Goal: Task Accomplishment & Management: Manage account settings

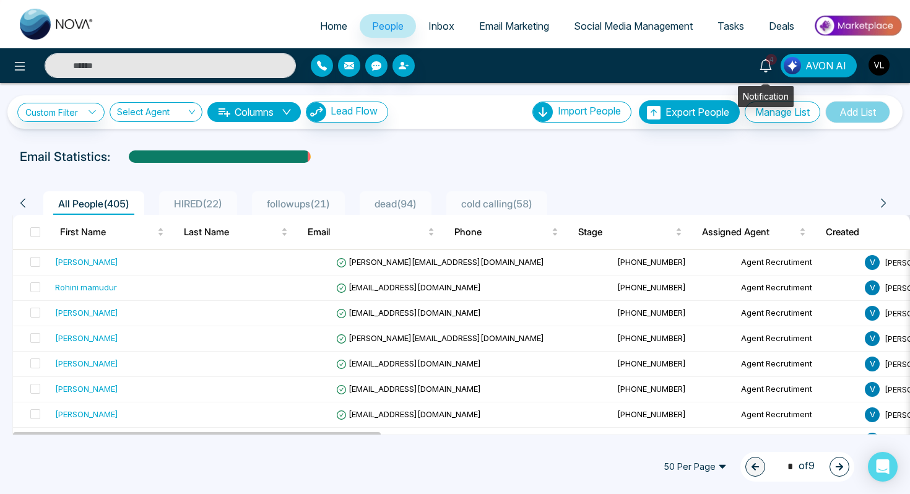
click at [772, 64] on span "4" at bounding box center [771, 59] width 11 height 11
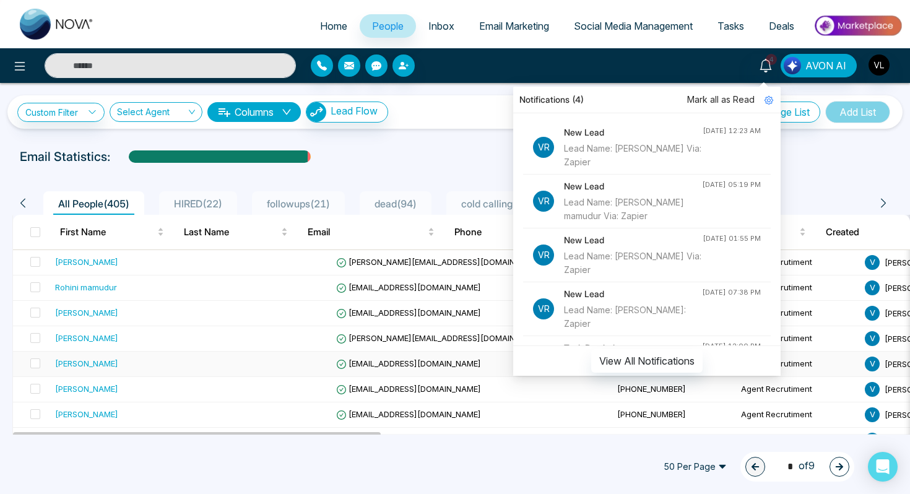
click at [107, 363] on div "[PERSON_NAME]" at bounding box center [86, 363] width 63 height 12
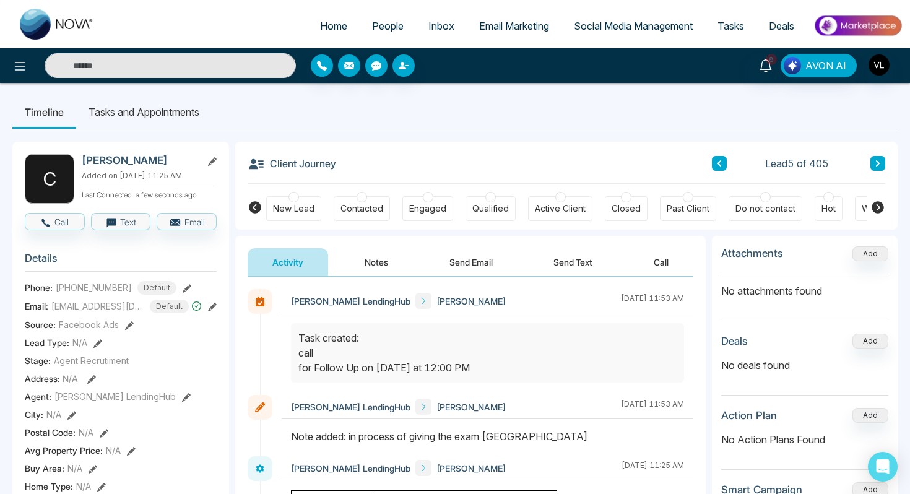
click at [372, 29] on span "People" at bounding box center [388, 26] width 32 height 12
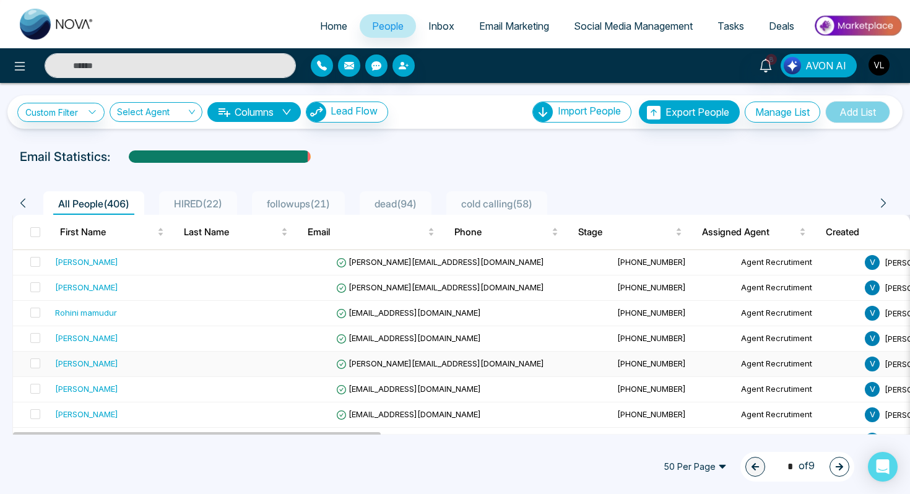
click at [109, 367] on div "[PERSON_NAME]" at bounding box center [128, 363] width 147 height 12
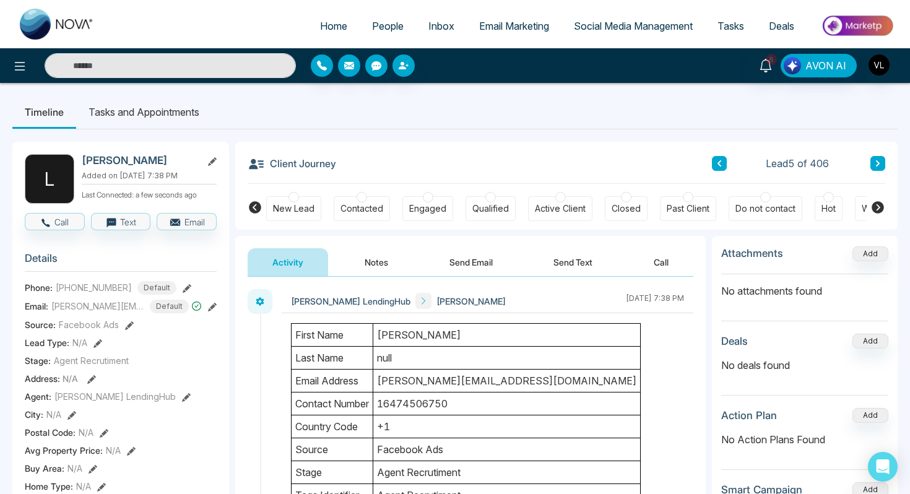
drag, startPoint x: 425, startPoint y: 382, endPoint x: 404, endPoint y: 382, distance: 21.7
click at [404, 382] on td "[PERSON_NAME][EMAIL_ADDRESS][DOMAIN_NAME]" at bounding box center [507, 381] width 268 height 23
click at [123, 60] on input "text" at bounding box center [170, 65] width 251 height 25
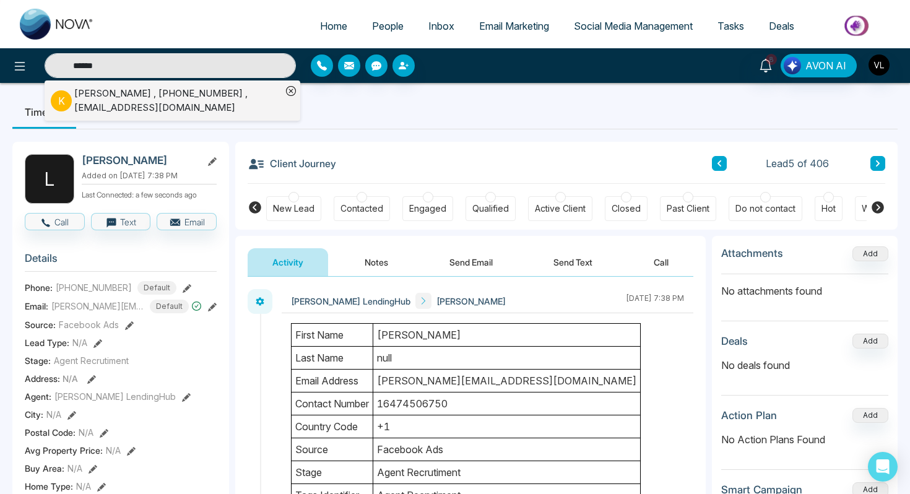
type input "******"
click at [115, 101] on div "[PERSON_NAME] , [PHONE_NUMBER] , [EMAIL_ADDRESS][DOMAIN_NAME]" at bounding box center [177, 101] width 207 height 28
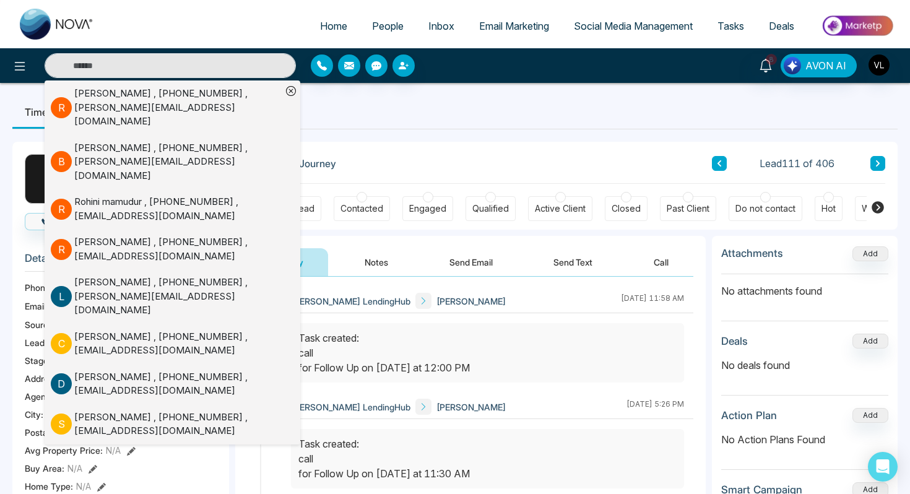
click at [496, 326] on div at bounding box center [487, 352] width 393 height 59
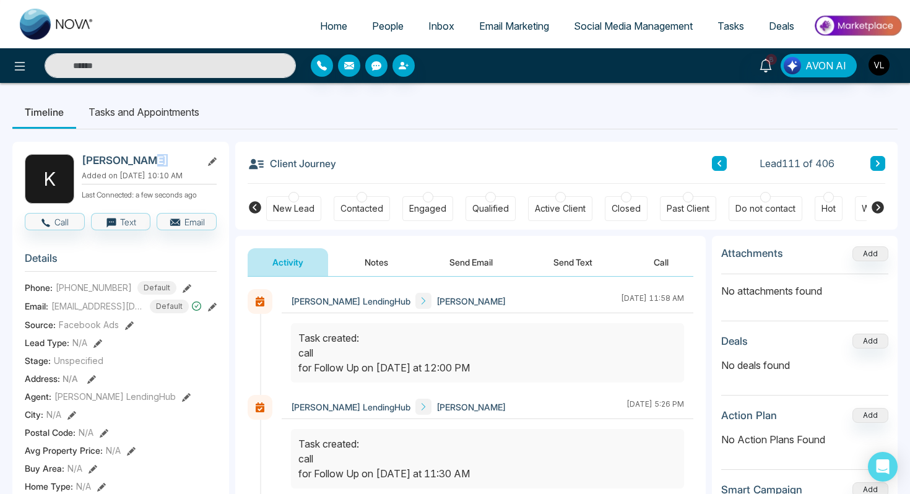
drag, startPoint x: 160, startPoint y: 160, endPoint x: 144, endPoint y: 159, distance: 16.1
click at [144, 160] on h2 "[PERSON_NAME]" at bounding box center [139, 160] width 115 height 12
click at [381, 24] on span "People" at bounding box center [388, 26] width 32 height 12
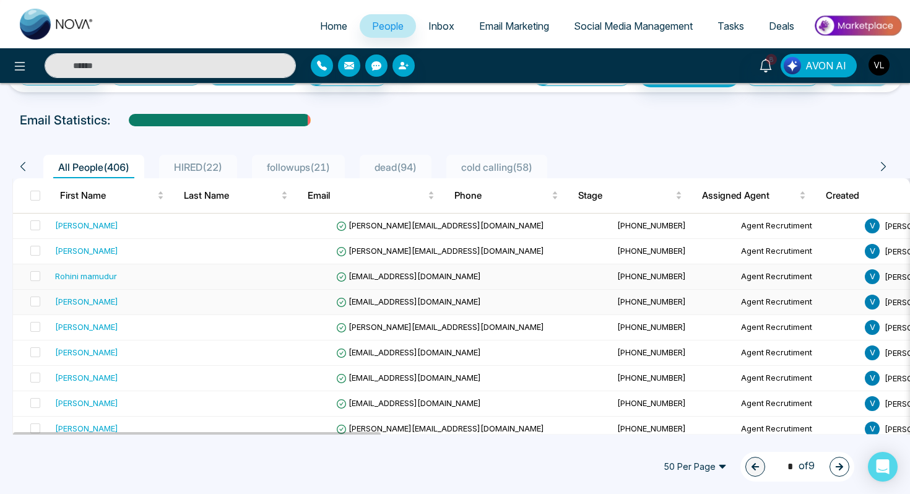
scroll to position [55, 0]
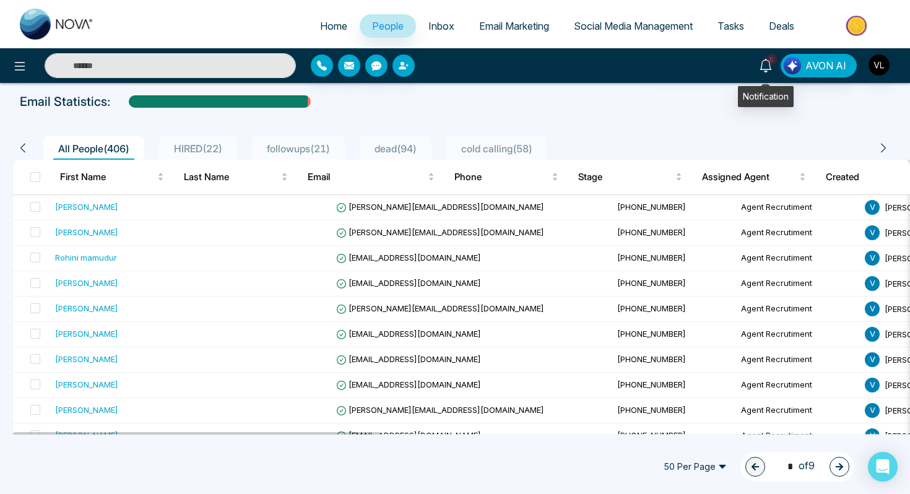
click at [760, 70] on link "8" at bounding box center [766, 65] width 30 height 22
click at [476, 83] on div "Custom Filter Choose a filter Cancel Apply Select Agent Columns Lead Flow Impor…" at bounding box center [455, 259] width 910 height 352
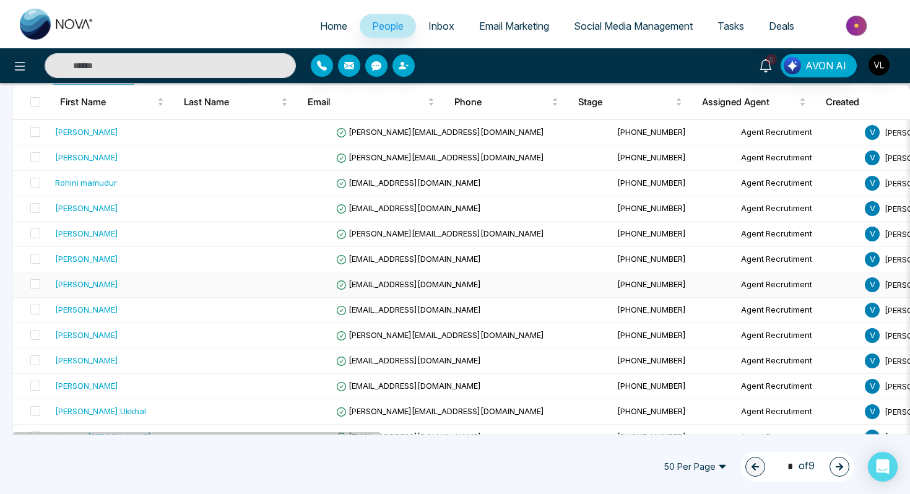
scroll to position [137, 0]
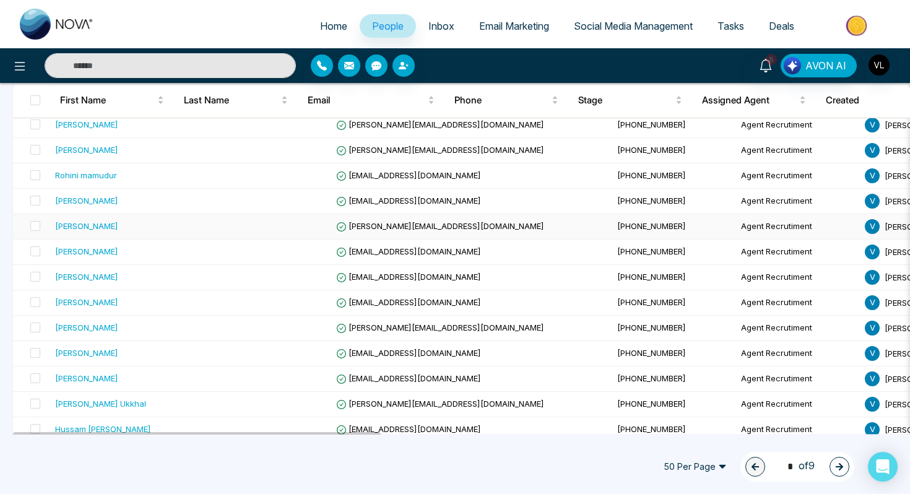
click at [100, 225] on div "[PERSON_NAME]" at bounding box center [128, 226] width 147 height 12
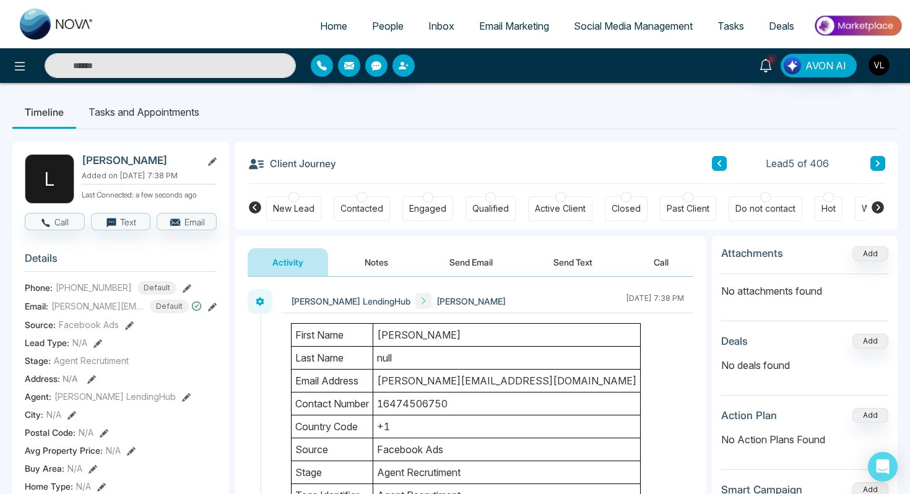
drag, startPoint x: 425, startPoint y: 385, endPoint x: 378, endPoint y: 380, distance: 47.3
click at [378, 380] on td "[PERSON_NAME][EMAIL_ADDRESS][DOMAIN_NAME]" at bounding box center [507, 381] width 268 height 23
drag, startPoint x: 113, startPoint y: 161, endPoint x: 81, endPoint y: 161, distance: 31.6
click at [81, 161] on div "L [PERSON_NAME] Added on [DATE] 7:38 PM Last Connected: a few seconds ago" at bounding box center [121, 179] width 192 height 50
copy h2 "[PERSON_NAME]"
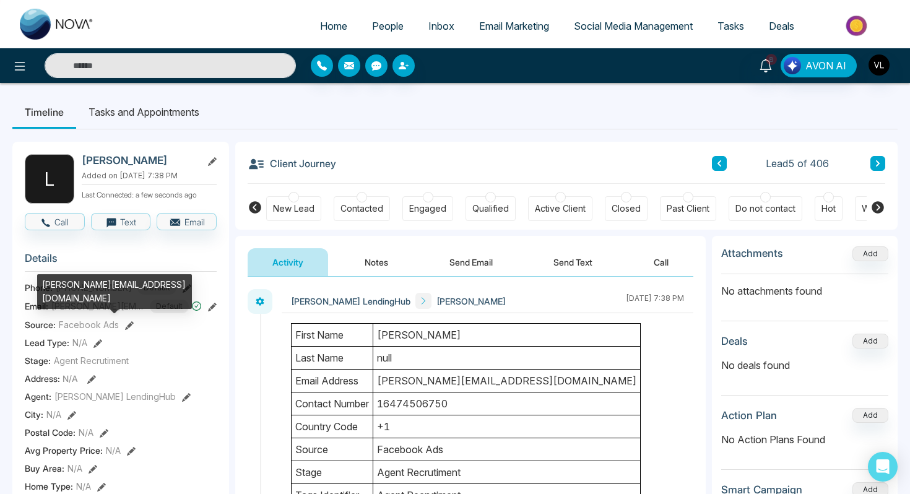
click at [92, 282] on div "[PERSON_NAME][EMAIL_ADDRESS][DOMAIN_NAME]" at bounding box center [114, 291] width 155 height 35
copy div "[PERSON_NAME][EMAIL_ADDRESS][DOMAIN_NAME]"
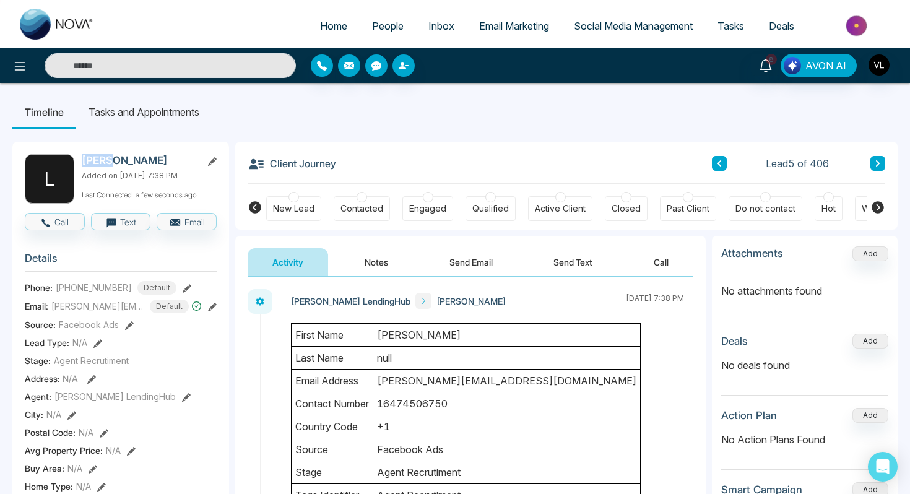
drag, startPoint x: 110, startPoint y: 163, endPoint x: 82, endPoint y: 164, distance: 27.9
click at [82, 164] on h2 "[PERSON_NAME]" at bounding box center [139, 160] width 115 height 12
copy h2 "[PERSON_NAME]"
drag, startPoint x: 124, startPoint y: 294, endPoint x: 58, endPoint y: 295, distance: 66.9
click at [57, 295] on div "[PHONE_NUMBER] Default" at bounding box center [116, 288] width 121 height 14
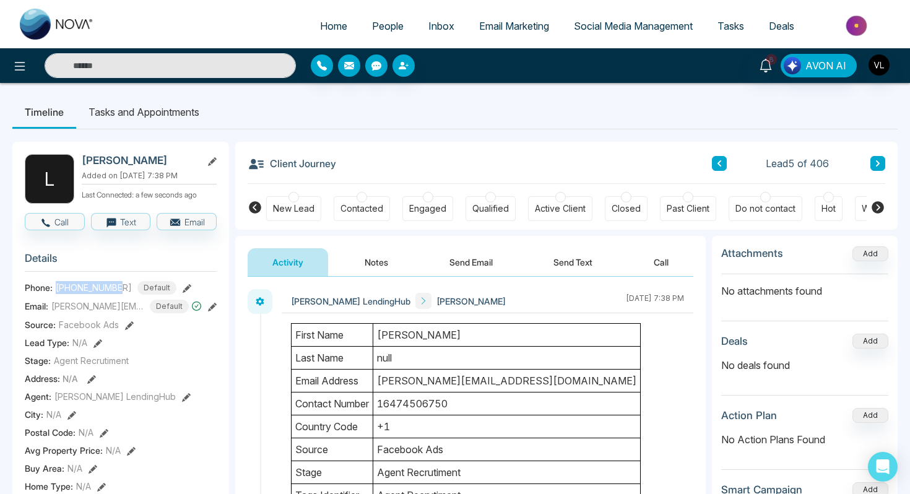
copy span "[PHONE_NUMBER]"
click at [470, 270] on button "Send Email" at bounding box center [471, 262] width 93 height 28
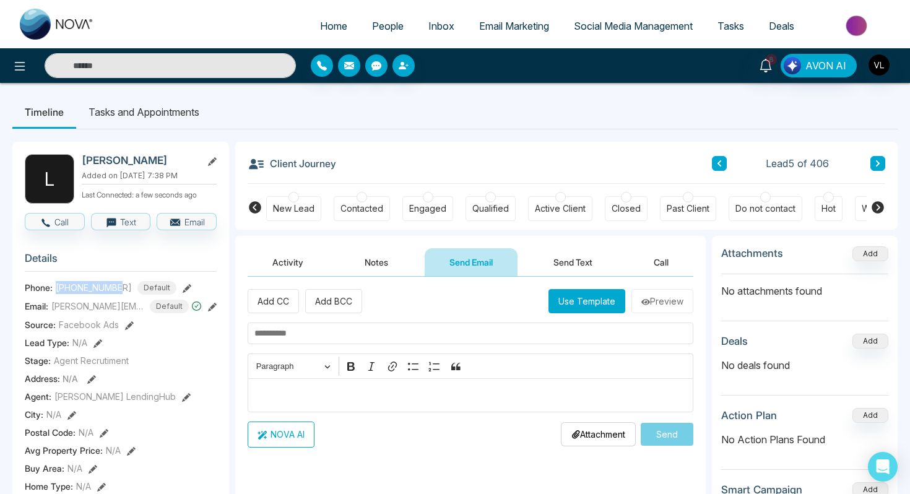
click at [372, 31] on span "People" at bounding box center [388, 26] width 32 height 12
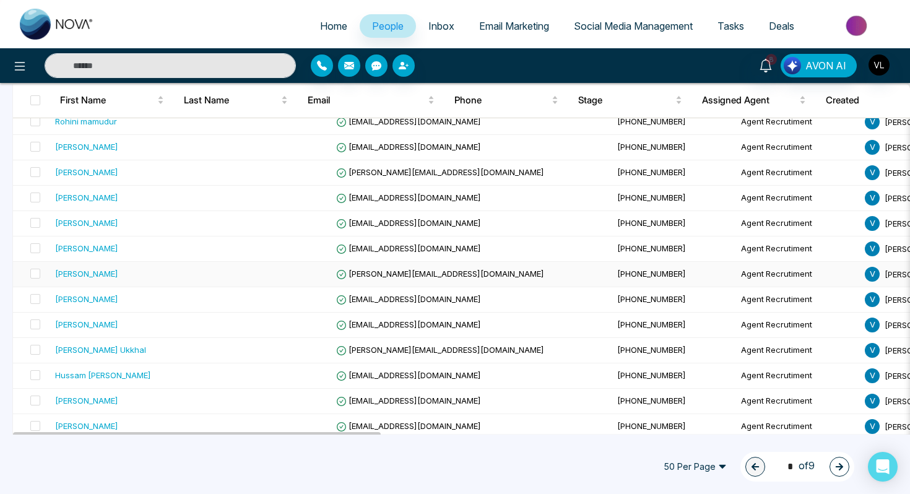
scroll to position [207, 0]
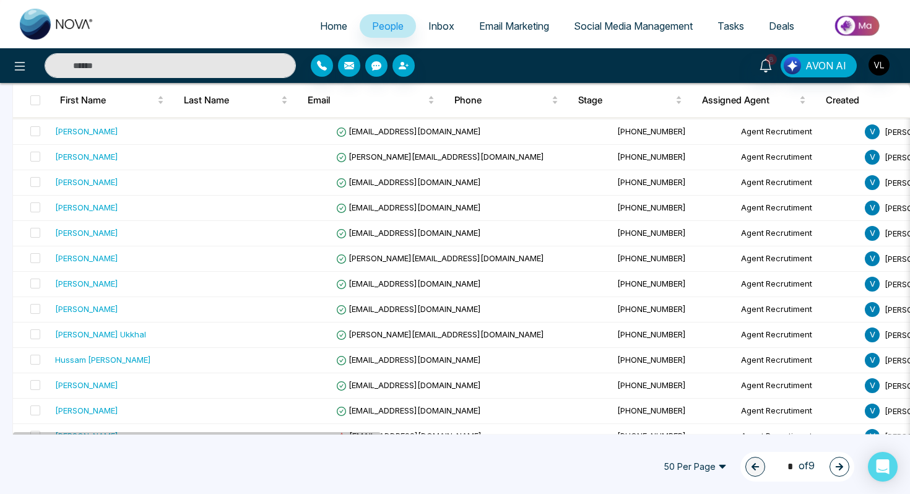
click at [101, 61] on input "text" at bounding box center [170, 65] width 251 height 25
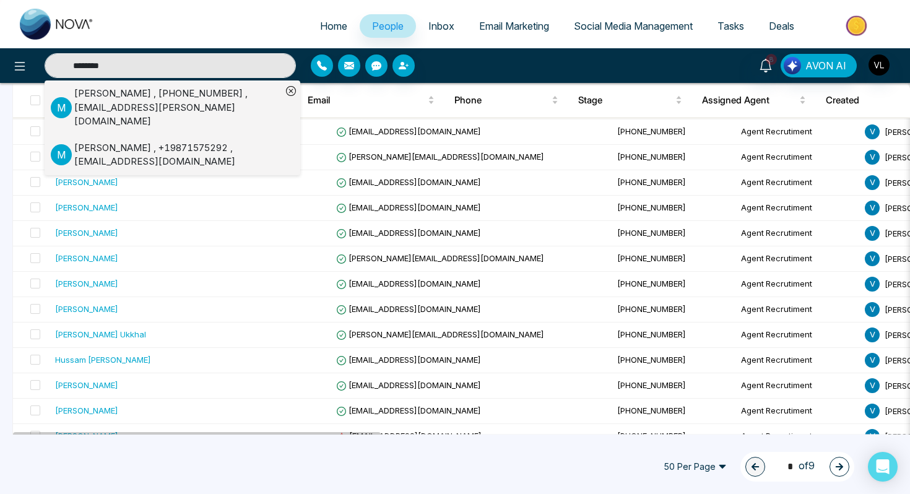
type input "********"
click at [105, 100] on div "[PERSON_NAME] , [PHONE_NUMBER] , [EMAIL_ADDRESS][PERSON_NAME][DOMAIN_NAME]" at bounding box center [177, 108] width 207 height 42
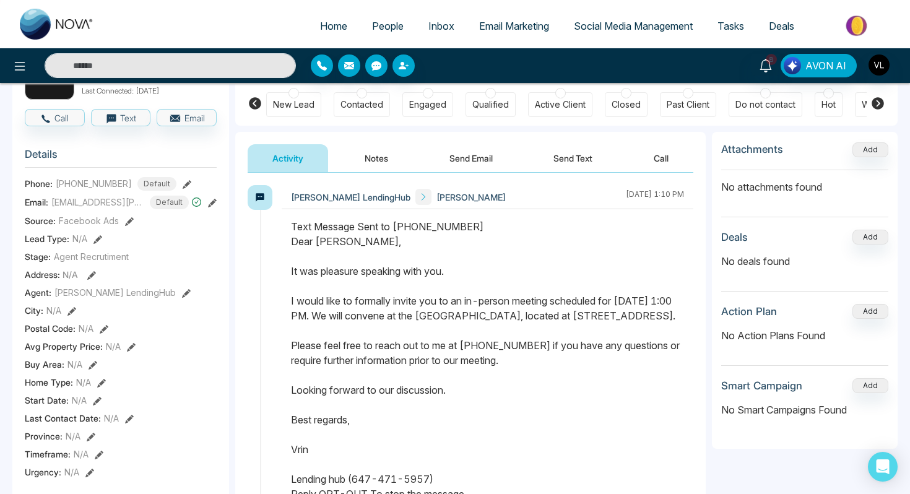
drag, startPoint x: 290, startPoint y: 241, endPoint x: 438, endPoint y: 491, distance: 291.0
click at [438, 491] on div at bounding box center [488, 366] width 412 height 295
click at [372, 30] on span "People" at bounding box center [388, 26] width 32 height 12
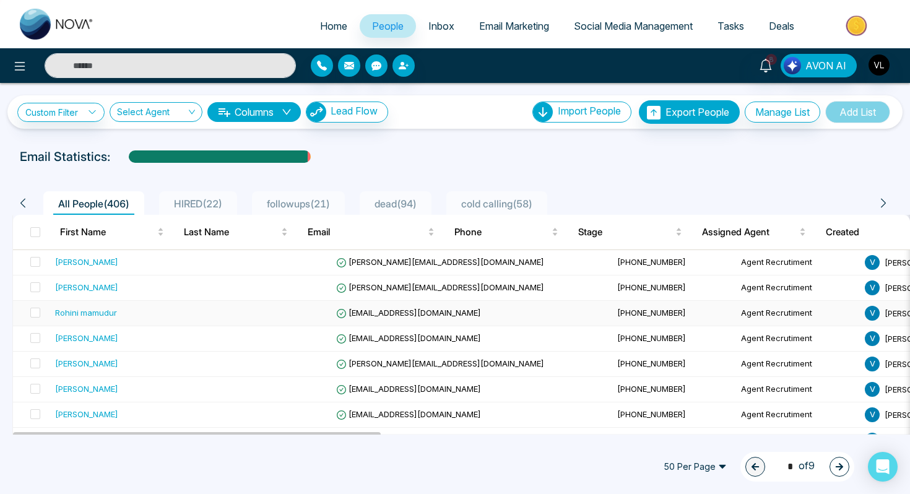
scroll to position [45, 0]
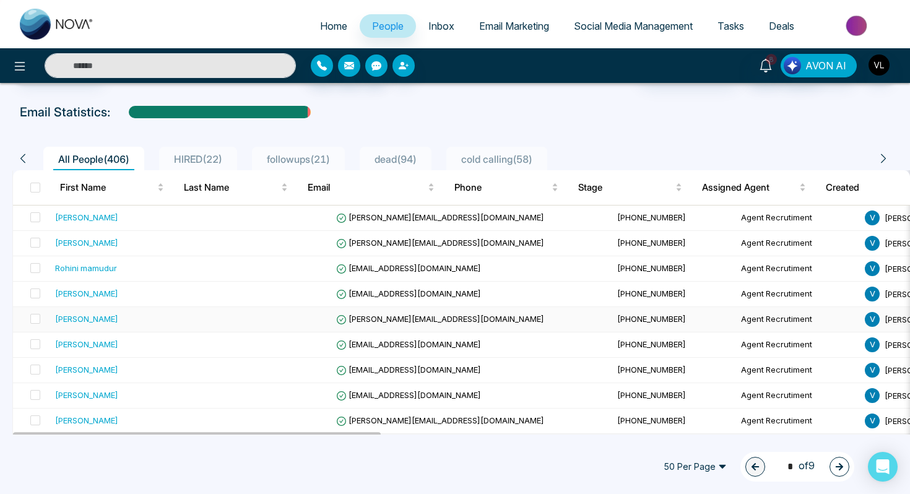
click at [111, 323] on div "[PERSON_NAME]" at bounding box center [128, 319] width 147 height 12
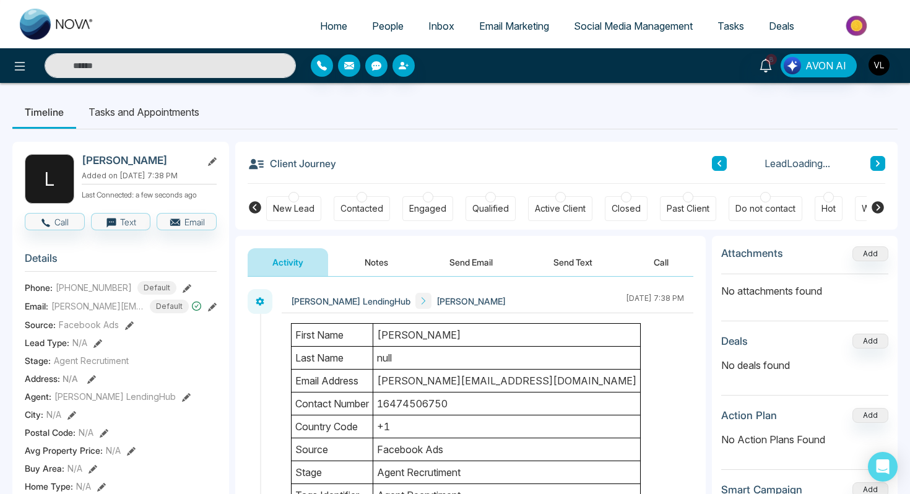
click at [462, 261] on button "Send Email" at bounding box center [471, 262] width 93 height 28
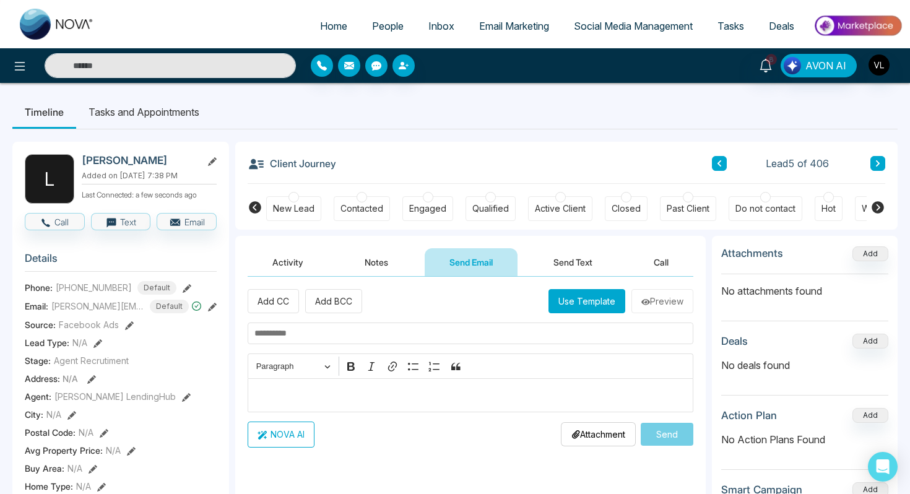
click at [295, 399] on p "Editor editing area: main" at bounding box center [471, 395] width 433 height 15
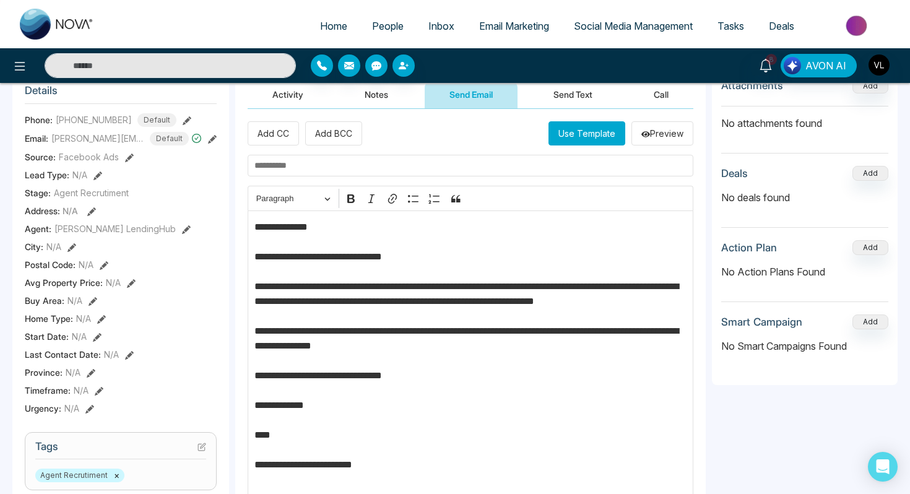
scroll to position [172, 0]
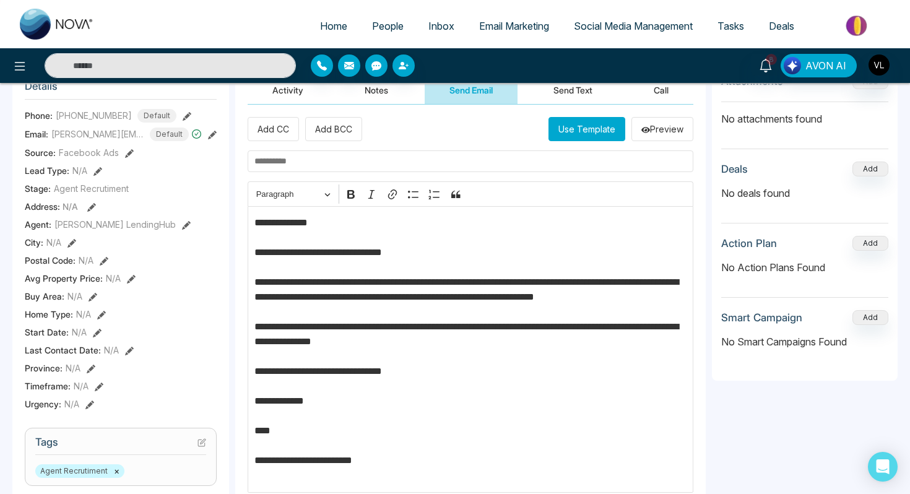
click at [311, 225] on p "**********" at bounding box center [471, 350] width 433 height 268
click at [307, 165] on input "text" at bounding box center [471, 161] width 446 height 22
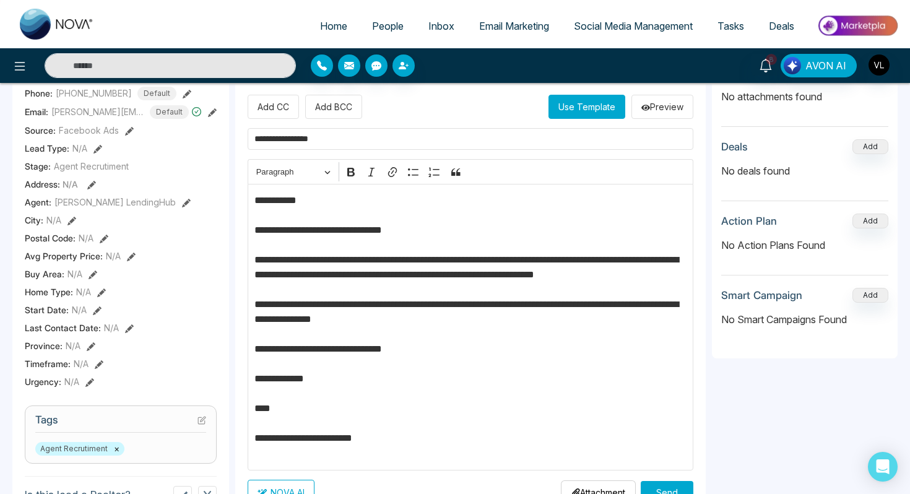
scroll to position [199, 0]
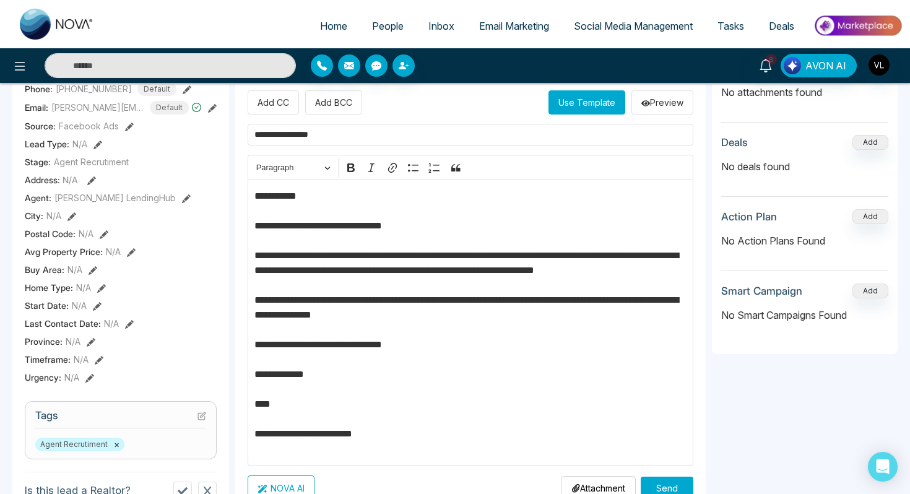
type input "**********"
click at [651, 259] on p "**********" at bounding box center [471, 323] width 433 height 268
click at [259, 269] on p "**********" at bounding box center [471, 323] width 433 height 268
click at [290, 272] on p "**********" at bounding box center [471, 323] width 433 height 268
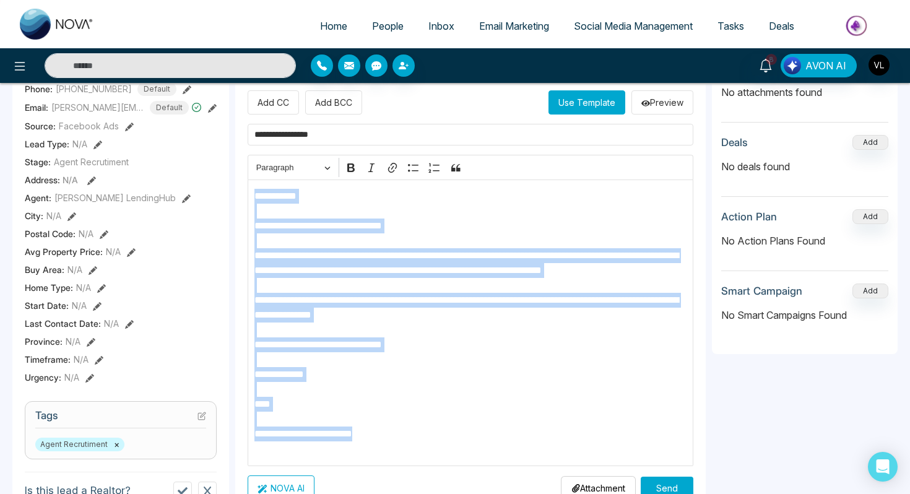
drag, startPoint x: 411, startPoint y: 452, endPoint x: 252, endPoint y: 192, distance: 304.9
click at [251, 191] on div "**********" at bounding box center [471, 323] width 446 height 287
copy p "**********"
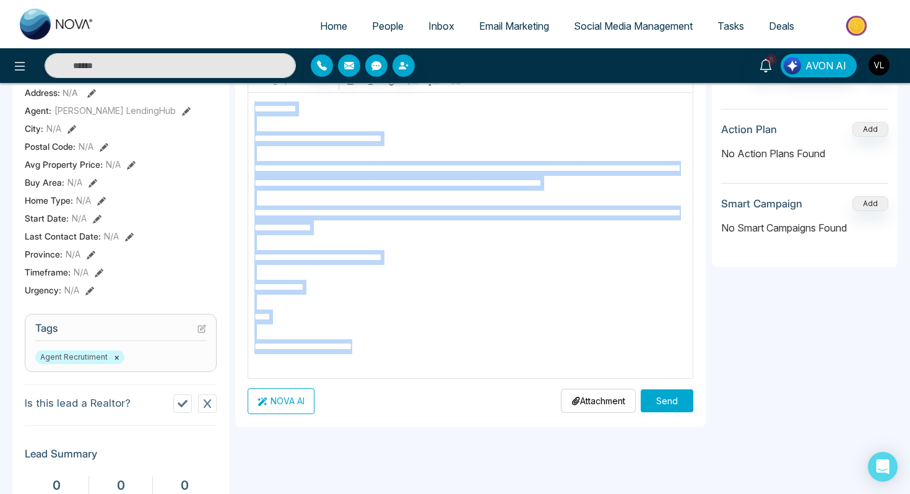
scroll to position [287, 0]
click at [660, 408] on button "Send" at bounding box center [667, 400] width 53 height 23
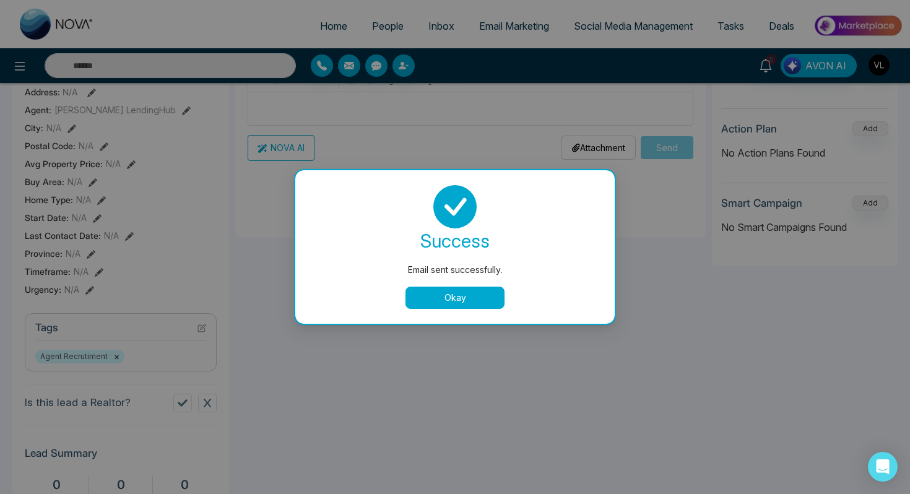
click at [453, 302] on button "Okay" at bounding box center [455, 298] width 99 height 22
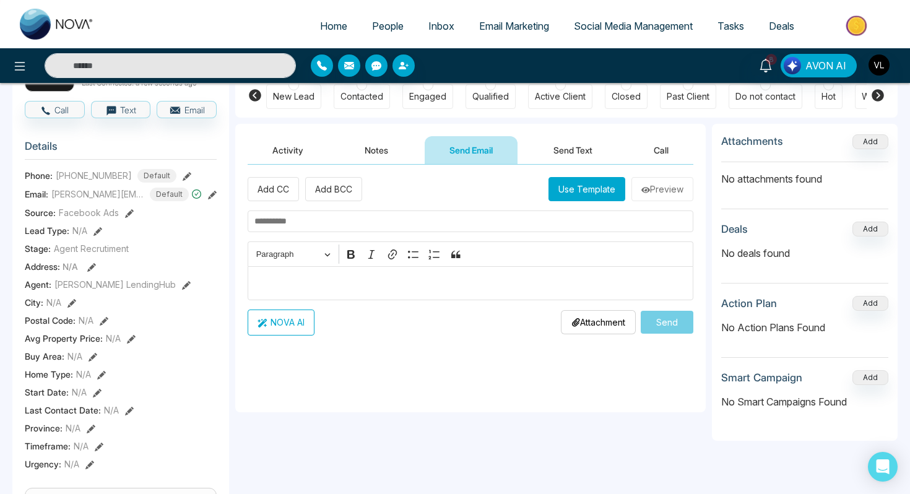
scroll to position [68, 0]
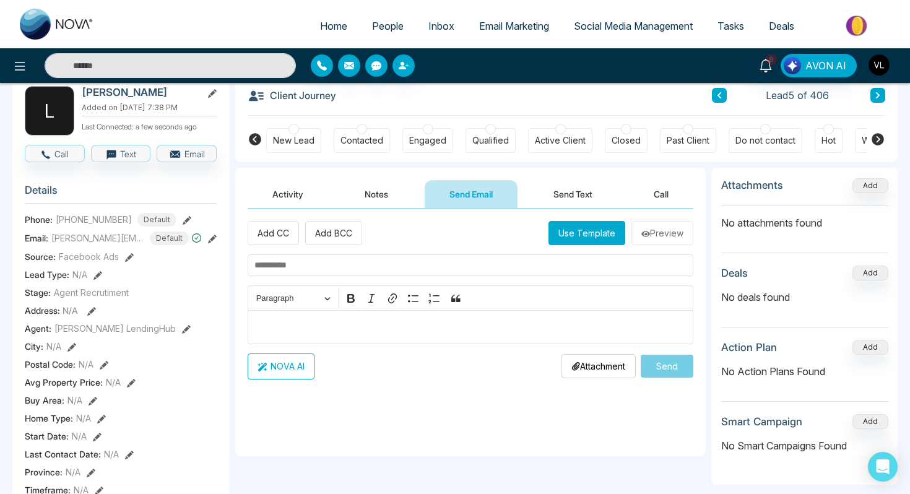
click at [560, 199] on button "Send Text" at bounding box center [573, 194] width 89 height 28
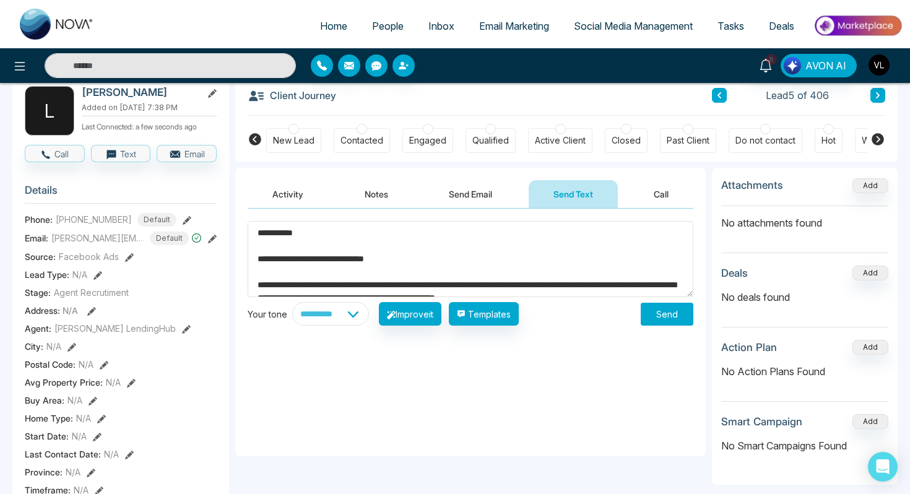
type textarea "**********"
click at [667, 313] on button "Send" at bounding box center [667, 314] width 53 height 23
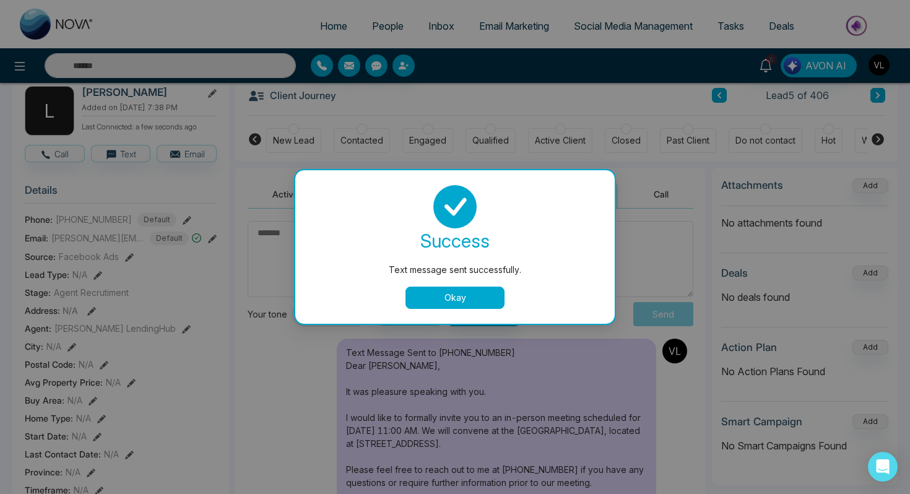
click at [453, 309] on div "success Text message sent successfully. Okay" at bounding box center [455, 247] width 320 height 154
click at [443, 297] on button "Okay" at bounding box center [455, 298] width 99 height 22
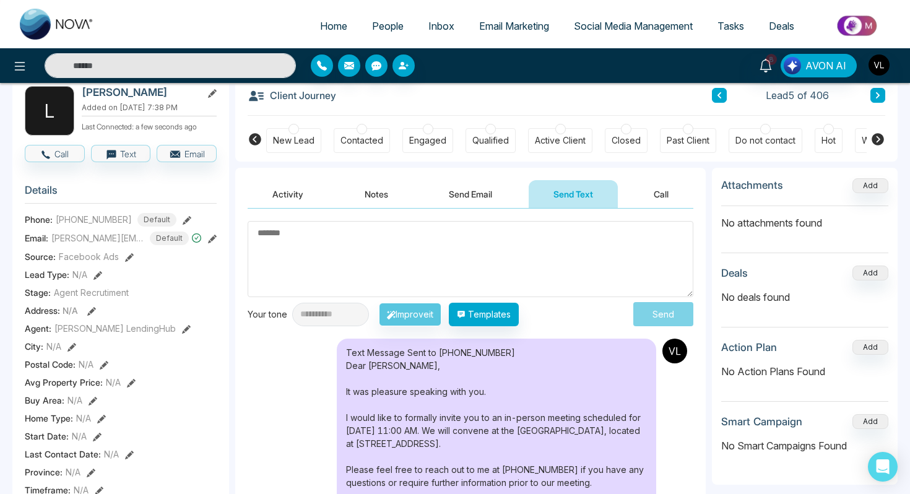
click at [284, 189] on button "Activity" at bounding box center [288, 194] width 81 height 28
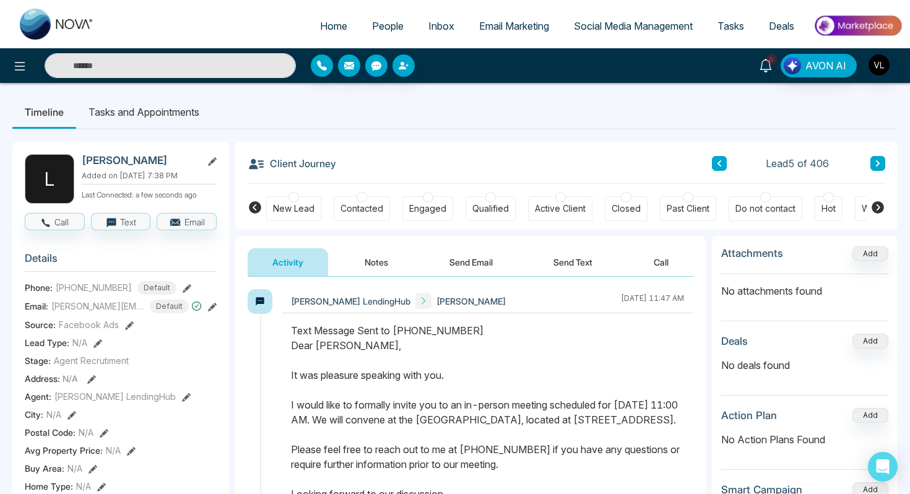
click at [770, 69] on icon at bounding box center [766, 66] width 14 height 14
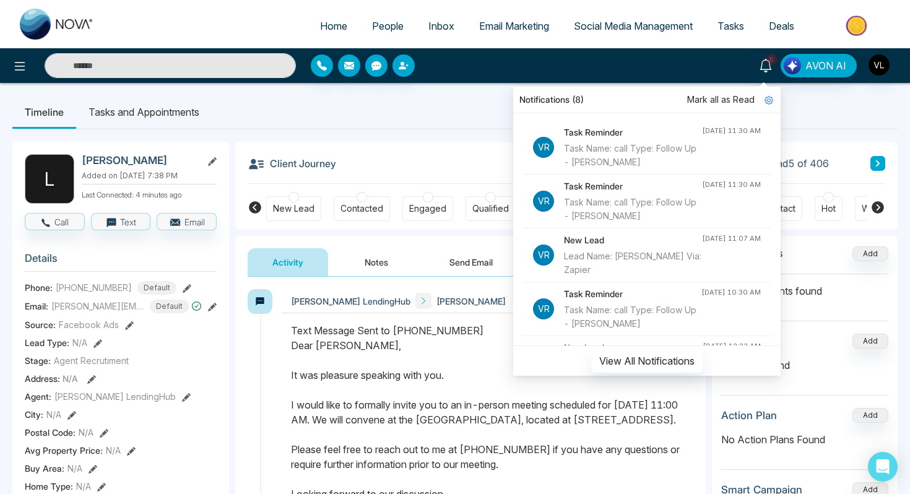
click at [384, 19] on link "People" at bounding box center [388, 26] width 56 height 24
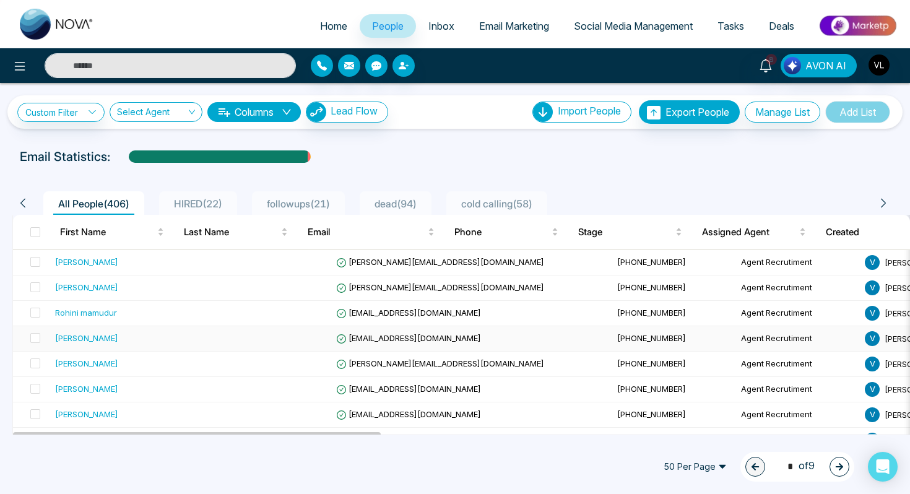
click at [89, 342] on div "[PERSON_NAME]" at bounding box center [86, 338] width 63 height 12
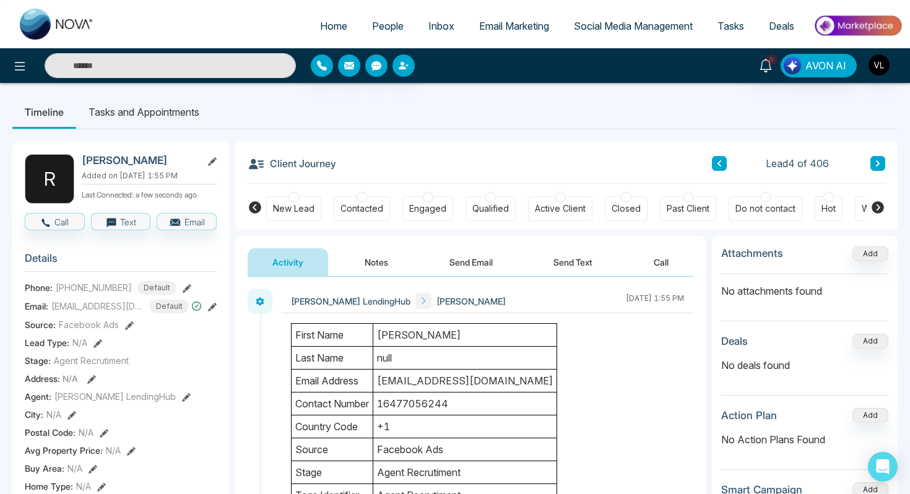
drag, startPoint x: 168, startPoint y: 163, endPoint x: 122, endPoint y: 164, distance: 46.5
click at [121, 164] on h2 "[PERSON_NAME]" at bounding box center [139, 160] width 115 height 12
copy h2 "hahriar"
click at [358, 262] on button "Notes" at bounding box center [376, 262] width 73 height 28
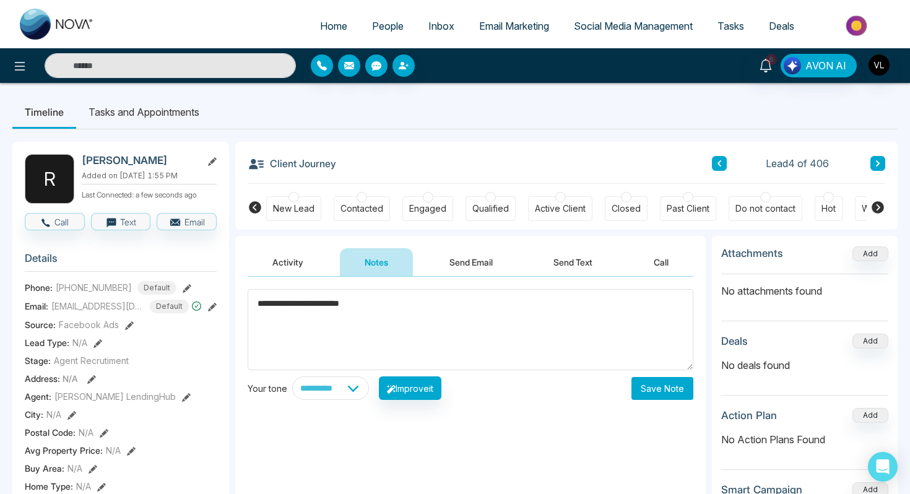
type textarea "**********"
click at [666, 401] on div "**********" at bounding box center [470, 401] width 471 height 248
click at [655, 390] on button "Save Note" at bounding box center [663, 388] width 62 height 23
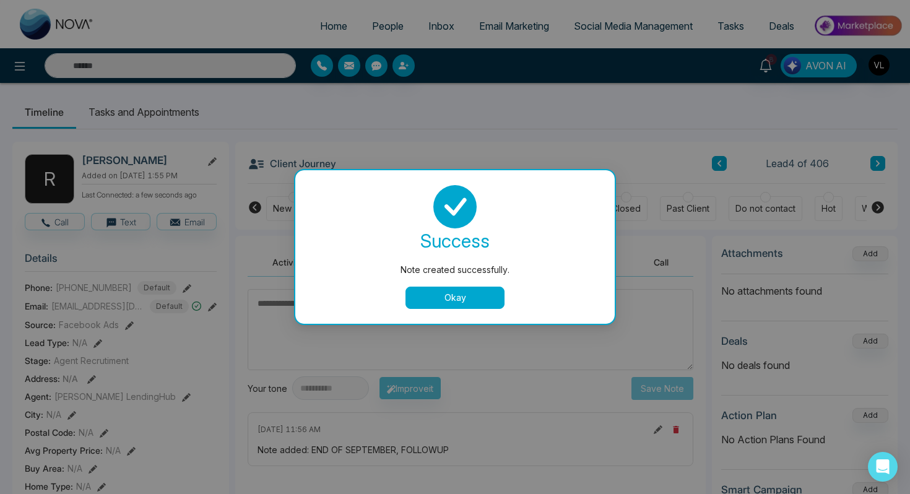
click at [450, 302] on button "Okay" at bounding box center [455, 298] width 99 height 22
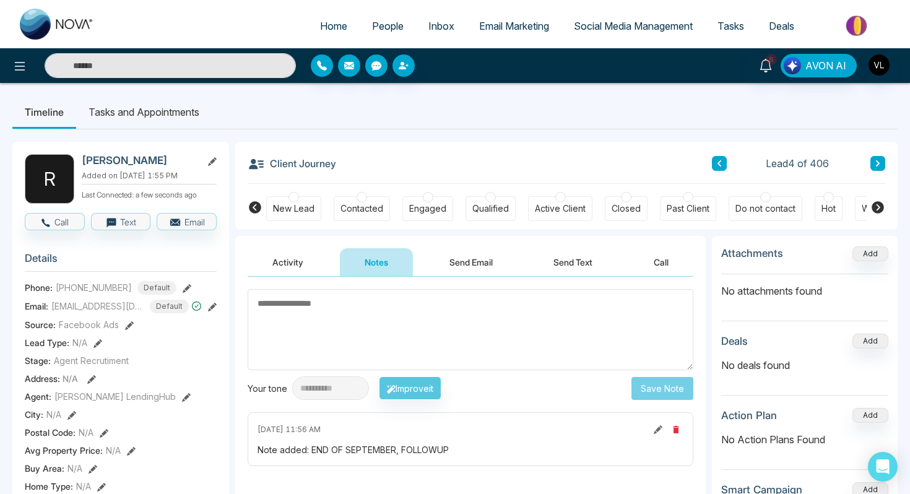
click at [143, 112] on li "Tasks and Appointments" at bounding box center [144, 111] width 136 height 33
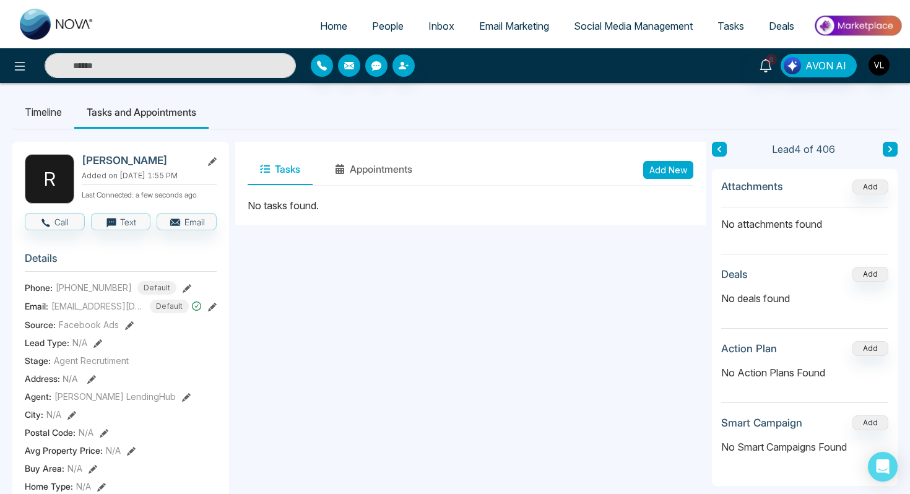
click at [686, 168] on button "Add New" at bounding box center [668, 170] width 50 height 18
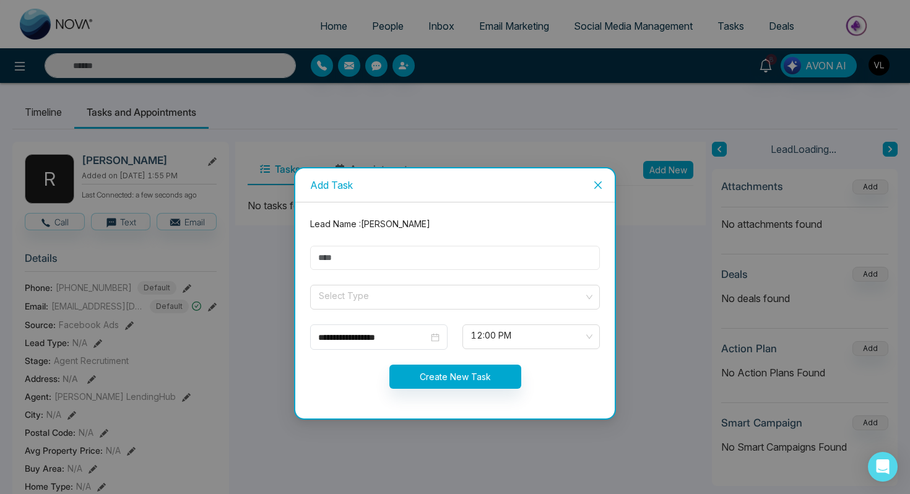
click at [358, 247] on input "text" at bounding box center [455, 258] width 290 height 24
type input "****"
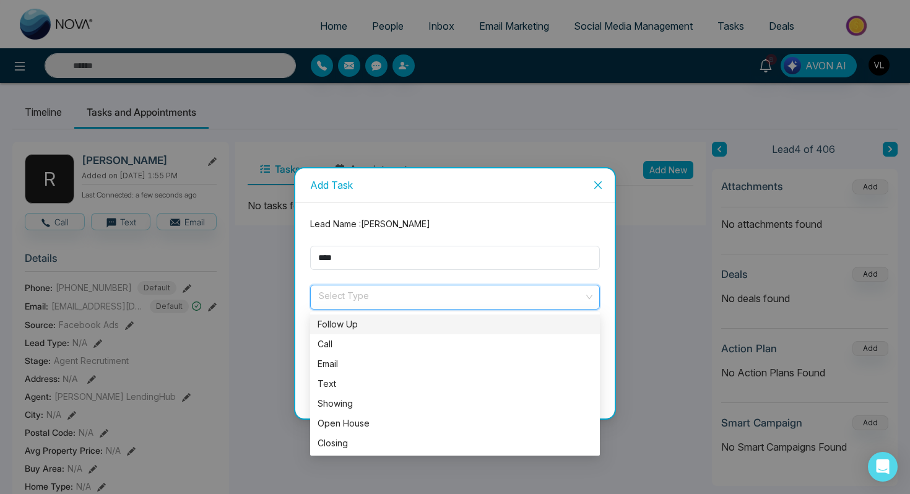
click at [354, 300] on input "search" at bounding box center [451, 294] width 266 height 19
click at [347, 321] on div "Follow Up" at bounding box center [455, 325] width 275 height 14
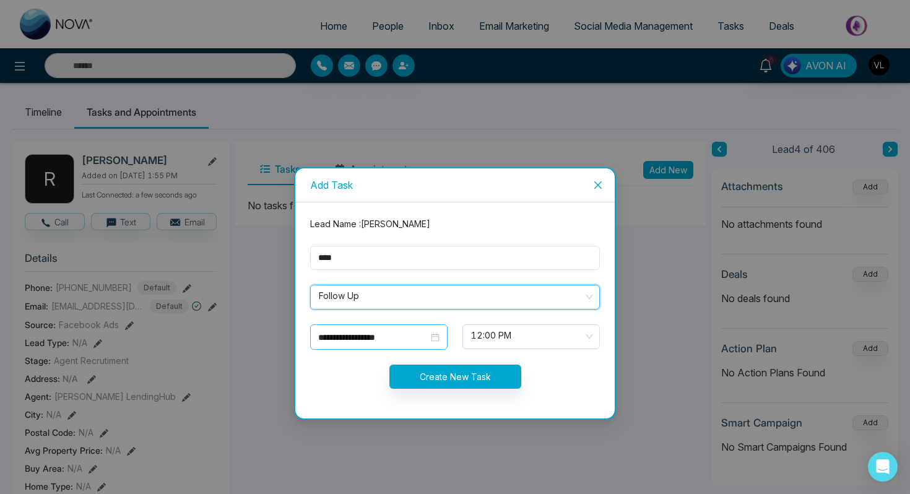
click at [435, 341] on div "**********" at bounding box center [378, 338] width 121 height 14
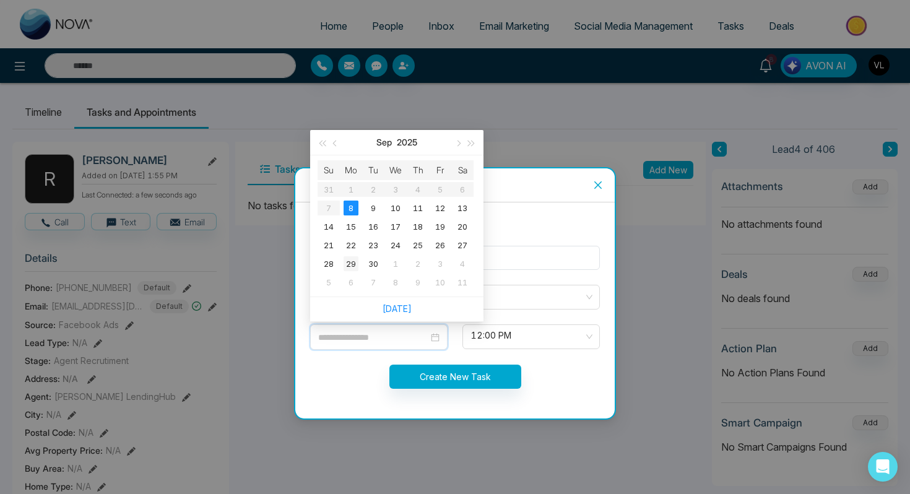
type input "**********"
click at [353, 267] on div "29" at bounding box center [351, 263] width 15 height 15
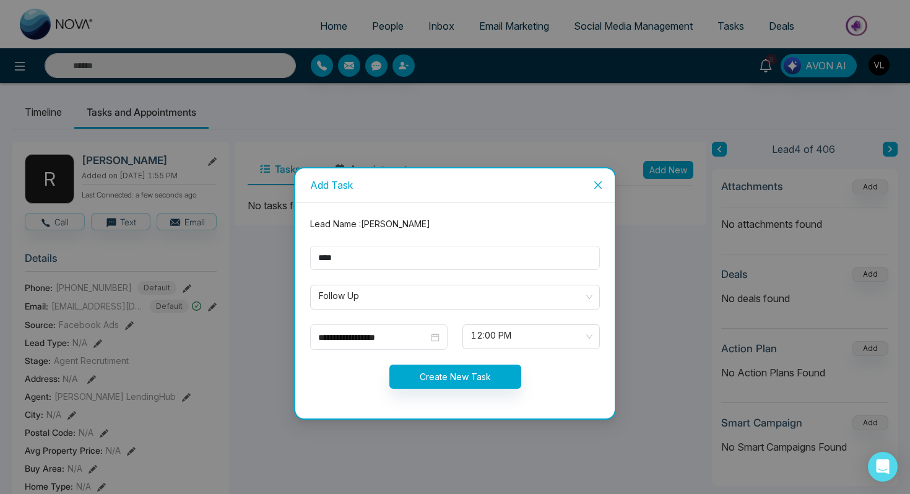
click at [448, 403] on form "**********" at bounding box center [455, 310] width 305 height 186
click at [440, 392] on form "**********" at bounding box center [455, 310] width 305 height 186
click at [425, 367] on button "Create New Task" at bounding box center [456, 377] width 132 height 24
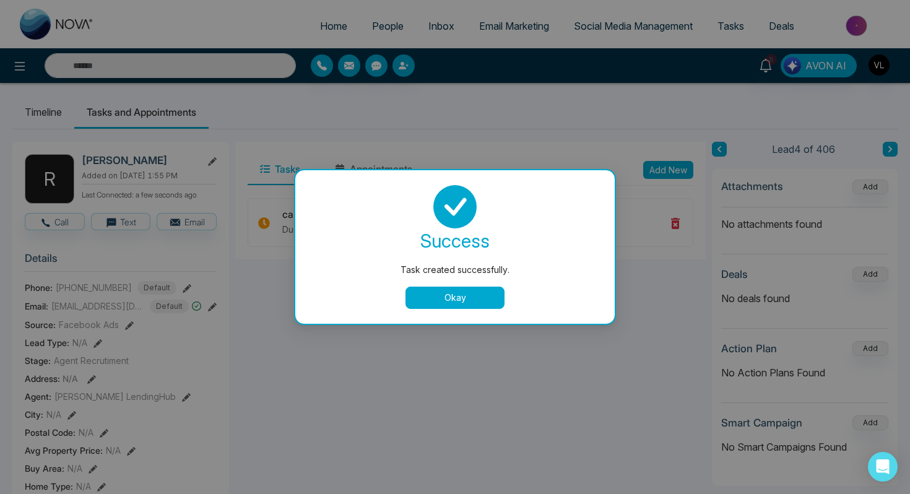
click at [456, 298] on button "Okay" at bounding box center [455, 298] width 99 height 22
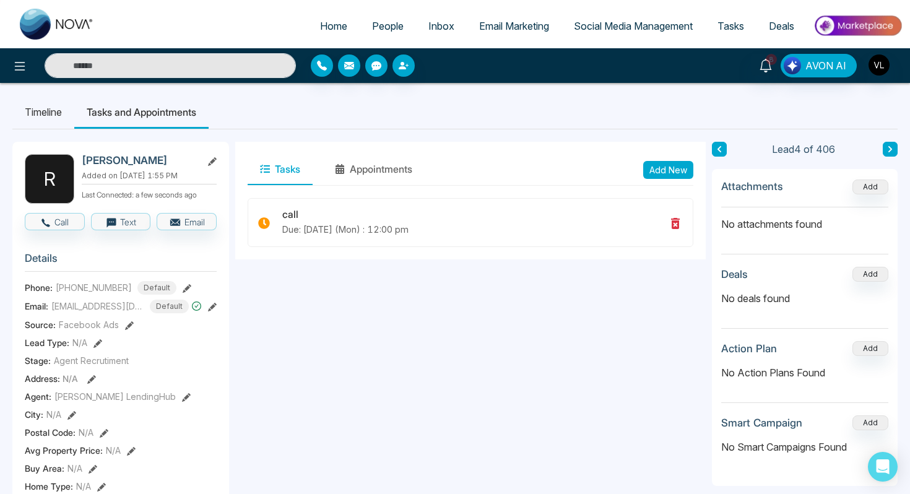
click at [372, 34] on link "People" at bounding box center [388, 26] width 56 height 24
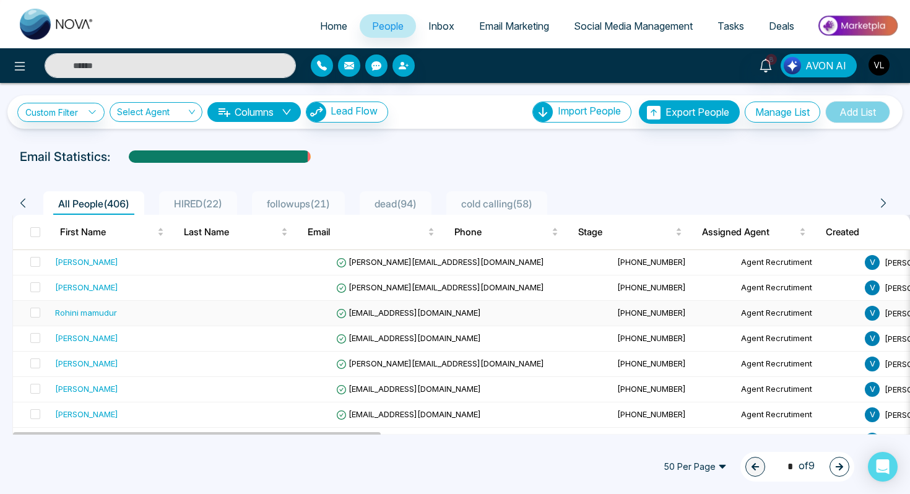
click at [89, 310] on div "Rohini mamudur" at bounding box center [86, 313] width 62 height 12
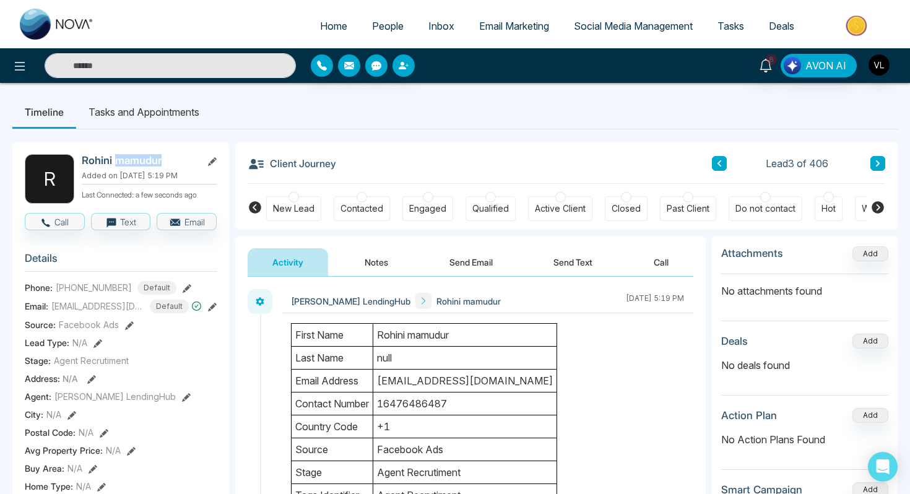
drag, startPoint x: 169, startPoint y: 160, endPoint x: 117, endPoint y: 159, distance: 52.1
click at [116, 159] on h2 "Rohini mamudur" at bounding box center [139, 160] width 115 height 12
copy h2 "mamudur"
click at [372, 32] on link "People" at bounding box center [388, 26] width 56 height 24
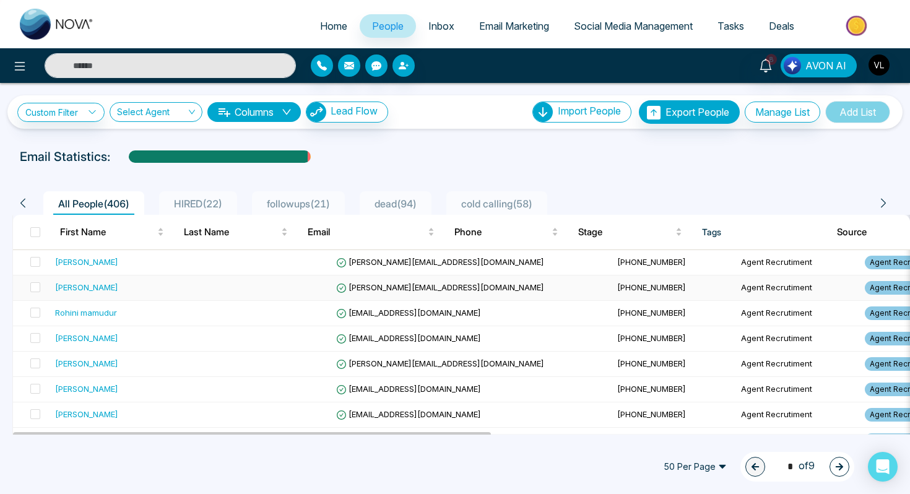
click at [116, 291] on div "[PERSON_NAME]" at bounding box center [128, 287] width 147 height 12
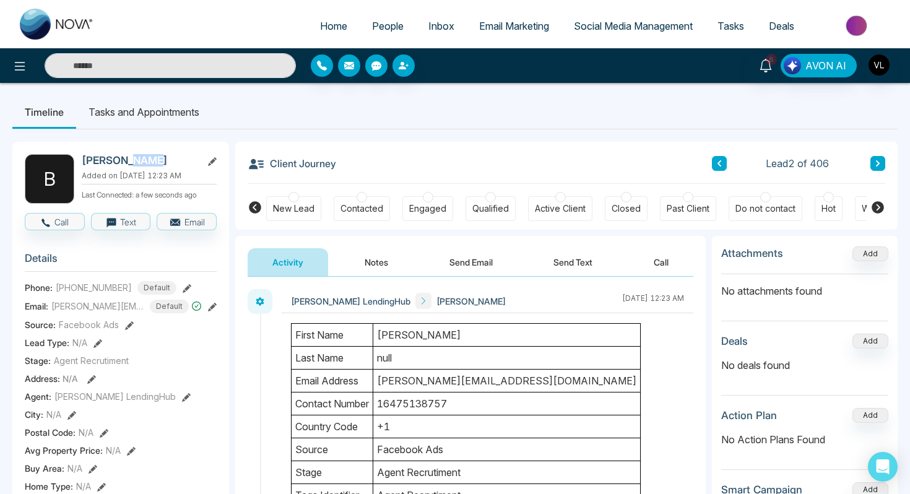
drag, startPoint x: 153, startPoint y: 159, endPoint x: 123, endPoint y: 159, distance: 29.7
click at [123, 159] on h2 "[PERSON_NAME]" at bounding box center [139, 160] width 115 height 12
click at [119, 160] on h2 "[PERSON_NAME]" at bounding box center [139, 160] width 115 height 12
drag, startPoint x: 119, startPoint y: 160, endPoint x: 156, endPoint y: 160, distance: 37.2
click at [157, 160] on h2 "[PERSON_NAME]" at bounding box center [139, 160] width 115 height 12
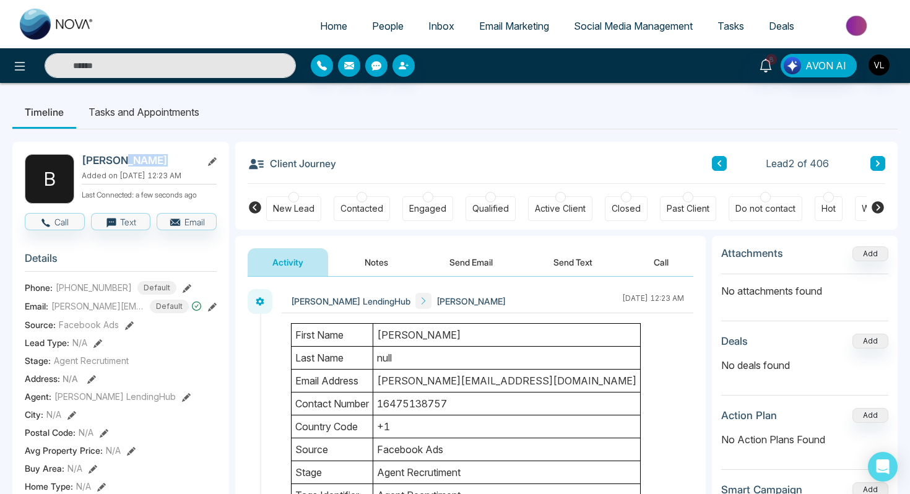
copy div "Genez"
click at [383, 21] on span "People" at bounding box center [388, 26] width 32 height 12
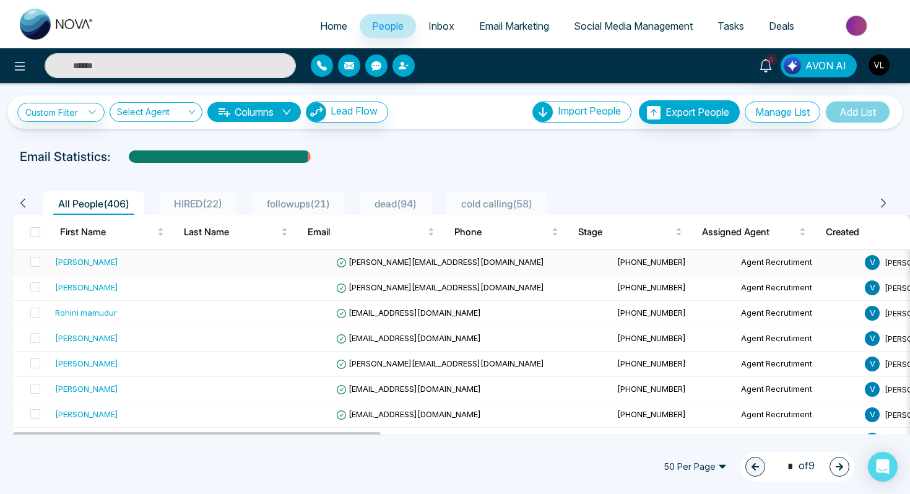
click at [207, 261] on td at bounding box center [269, 262] width 124 height 25
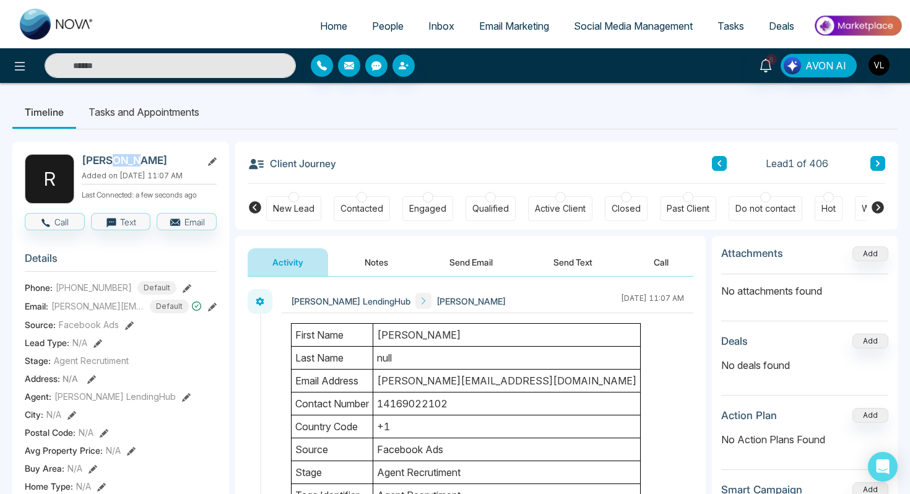
drag, startPoint x: 135, startPoint y: 161, endPoint x: 112, endPoint y: 163, distance: 23.0
click at [112, 163] on h2 "[PERSON_NAME]" at bounding box center [139, 160] width 115 height 12
copy h2 "Sagl"
click at [367, 255] on button "Notes" at bounding box center [376, 262] width 73 height 28
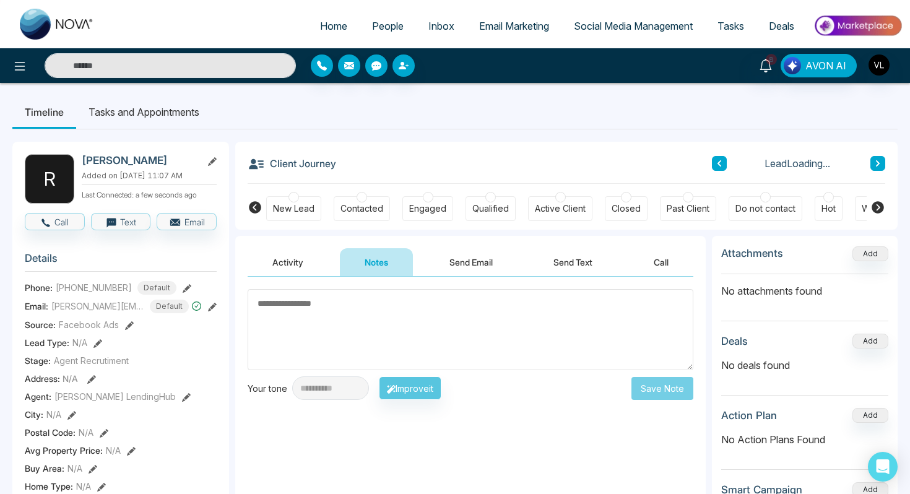
click at [477, 251] on button "Send Email" at bounding box center [471, 262] width 93 height 28
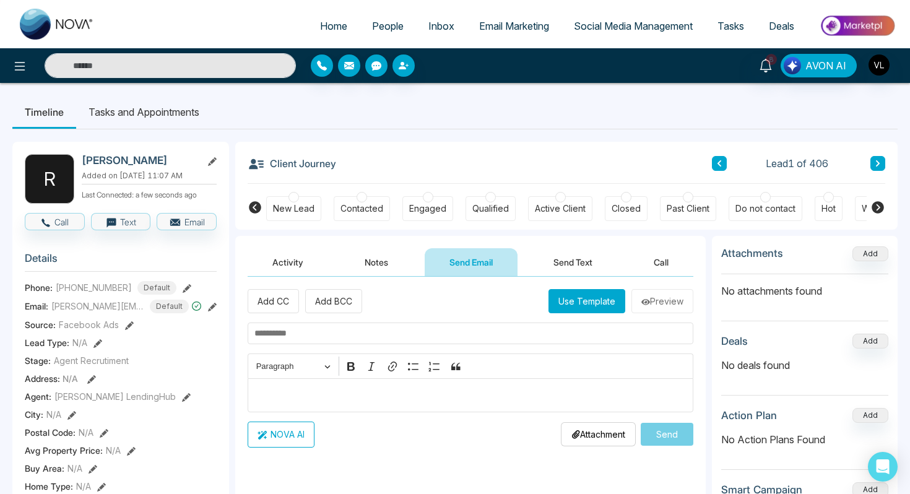
click at [570, 256] on button "Send Text" at bounding box center [573, 262] width 89 height 28
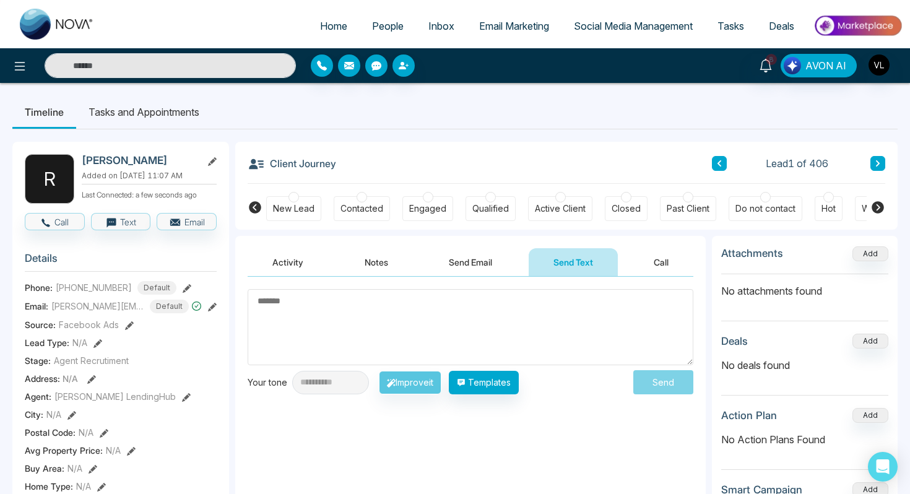
click at [360, 265] on button "Notes" at bounding box center [376, 262] width 73 height 28
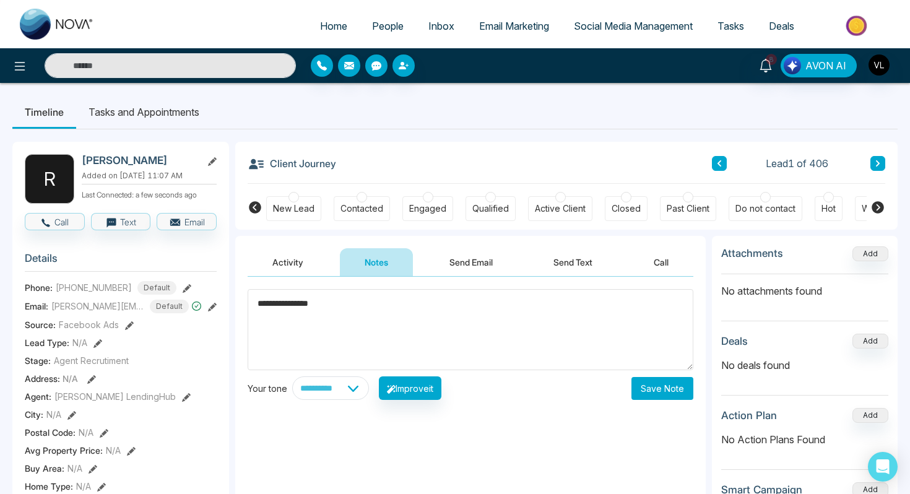
type textarea "**********"
click at [655, 388] on button "Save Note" at bounding box center [663, 388] width 62 height 23
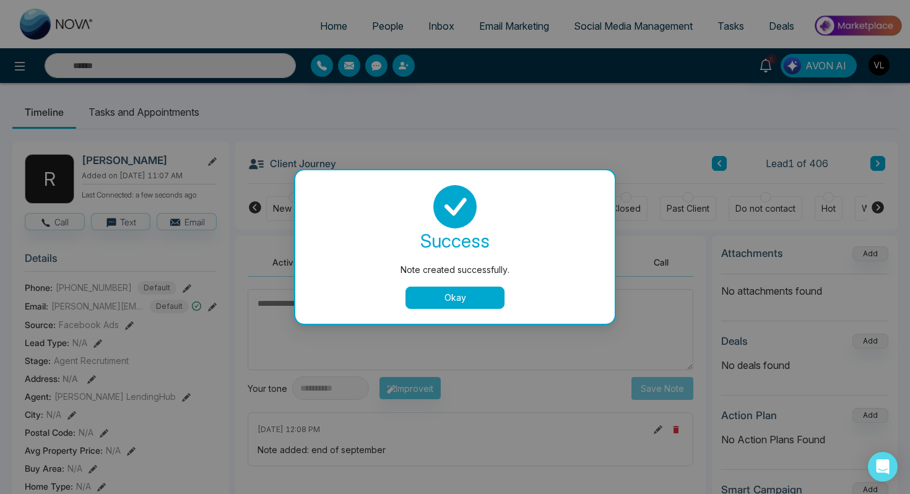
click at [440, 302] on button "Okay" at bounding box center [455, 298] width 99 height 22
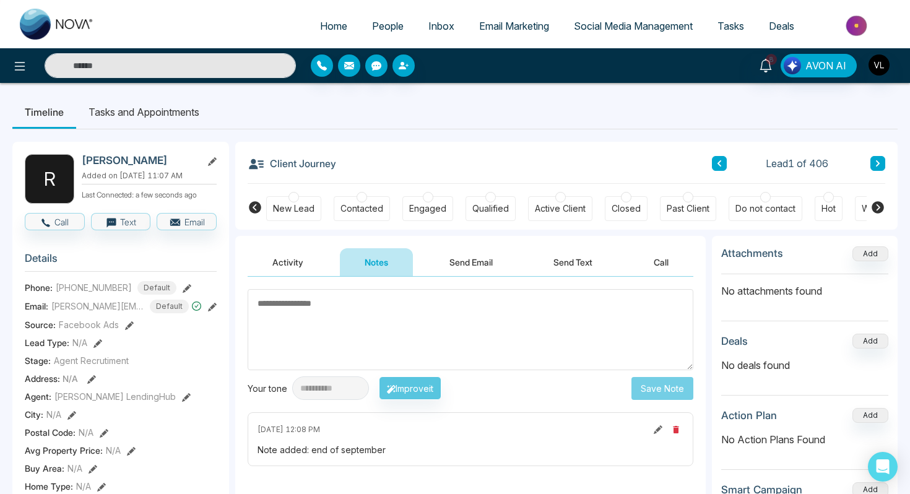
click at [115, 115] on li "Tasks and Appointments" at bounding box center [144, 111] width 136 height 33
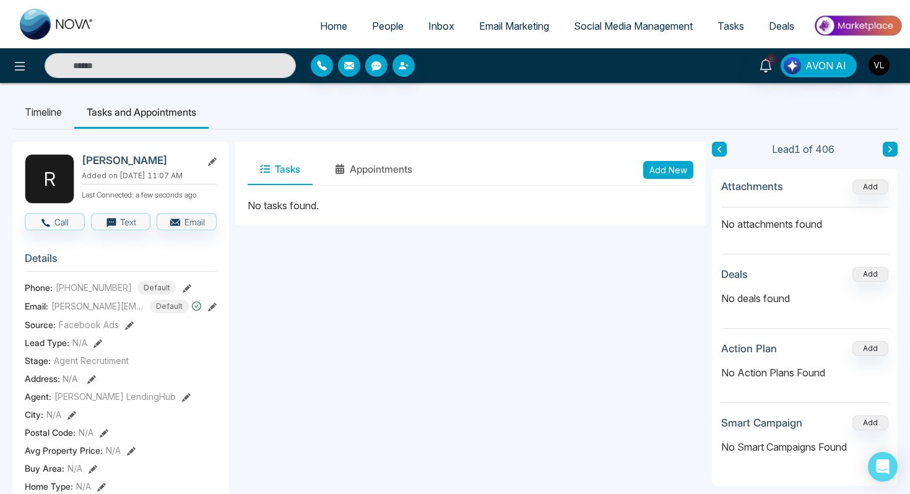
click at [676, 174] on button "Add New" at bounding box center [668, 170] width 50 height 18
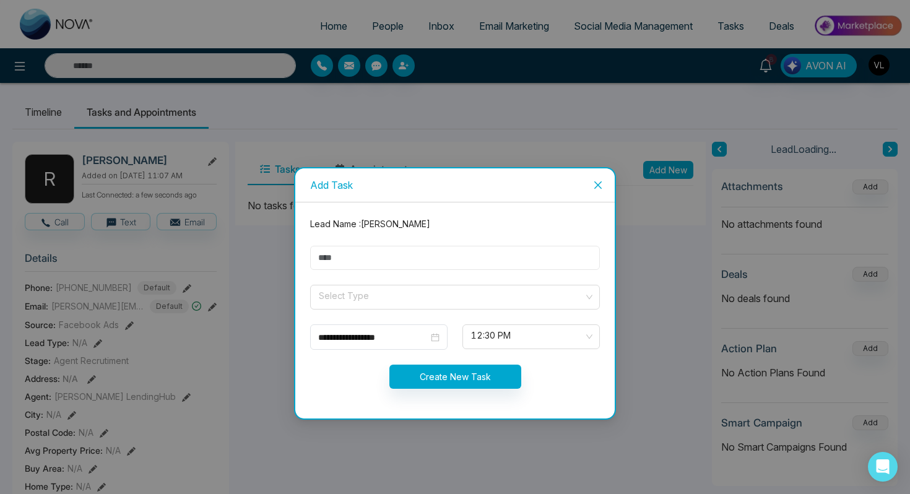
click at [336, 255] on input "text" at bounding box center [455, 258] width 290 height 24
type input "****"
click at [348, 292] on input "search" at bounding box center [451, 294] width 266 height 19
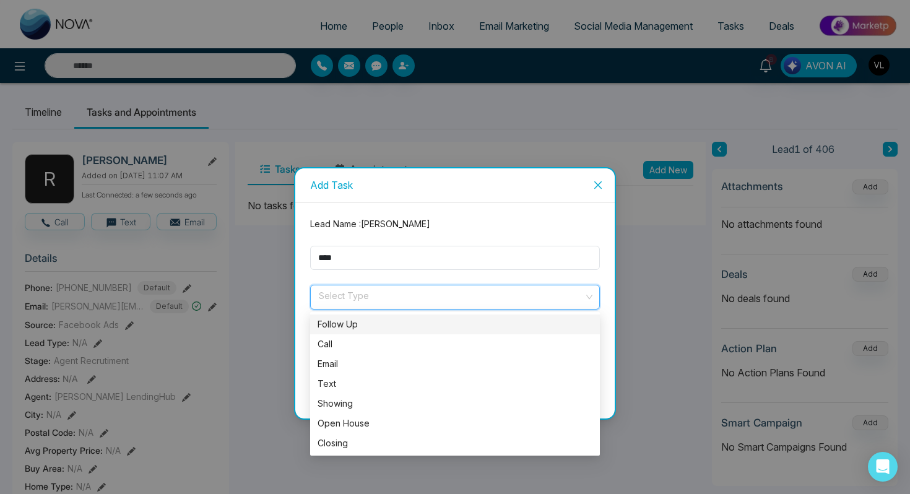
click at [347, 324] on div "Follow Up" at bounding box center [455, 325] width 275 height 14
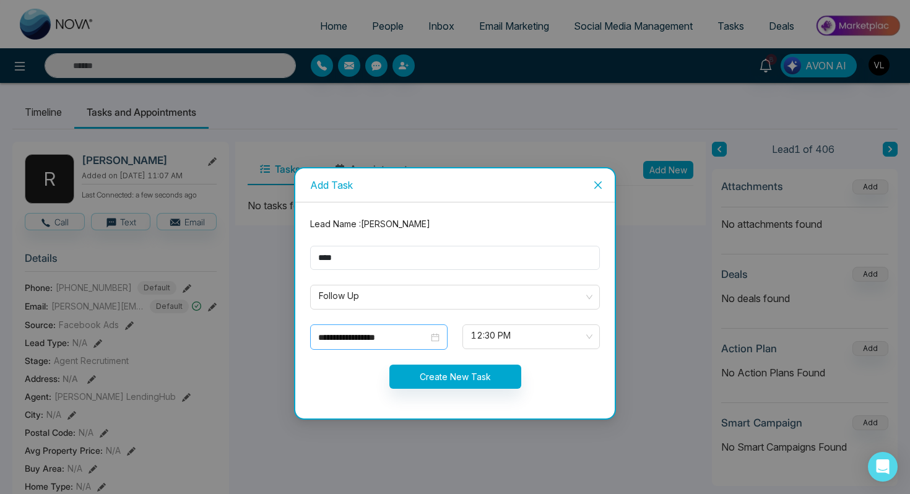
click at [391, 344] on div "**********" at bounding box center [378, 336] width 137 height 25
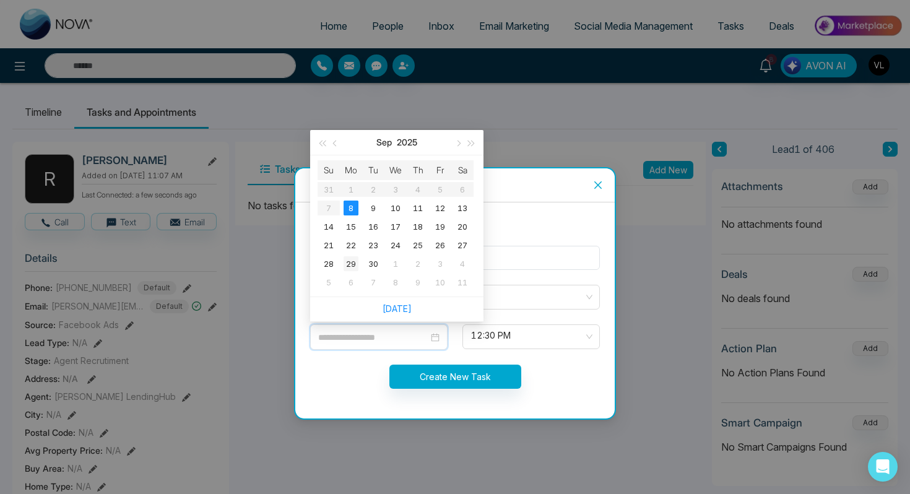
type input "**********"
click at [350, 258] on div "29" at bounding box center [351, 263] width 15 height 15
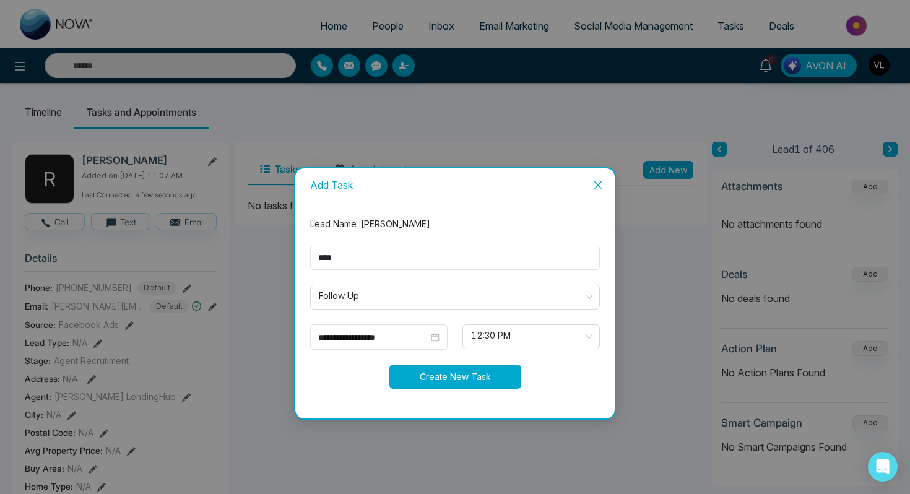
click at [421, 372] on button "Create New Task" at bounding box center [456, 377] width 132 height 24
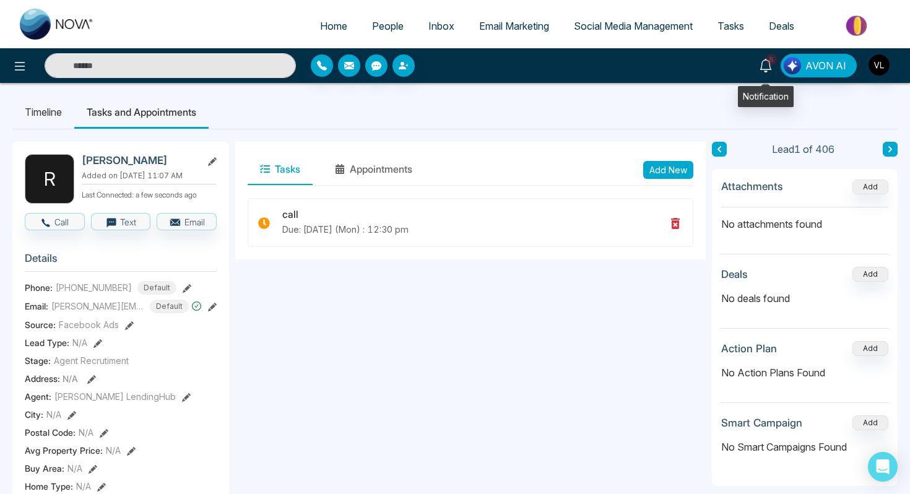
click at [767, 64] on icon at bounding box center [766, 66] width 14 height 14
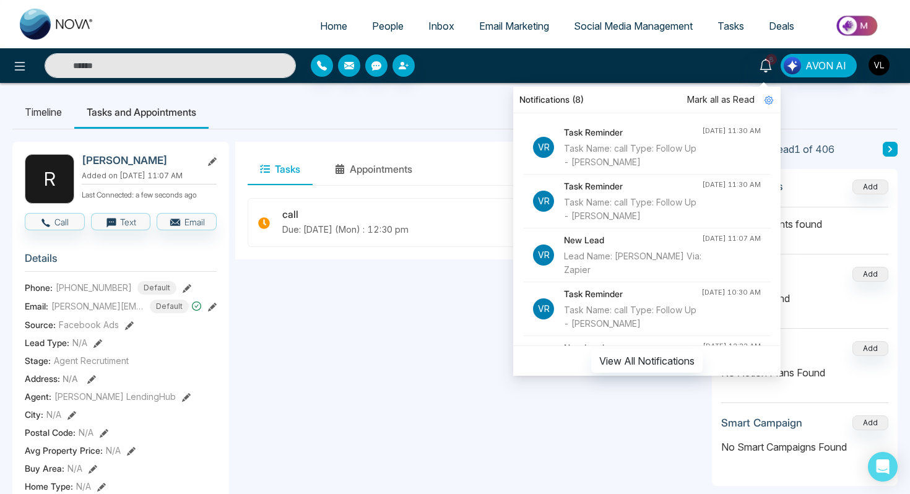
click at [471, 118] on ul "Timeline Tasks and Appointments" at bounding box center [455, 111] width 886 height 33
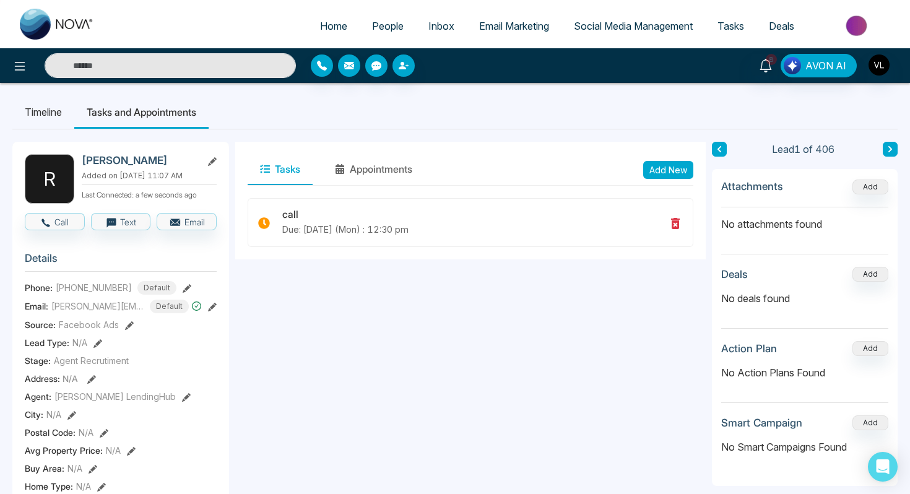
click at [83, 68] on input "text" at bounding box center [170, 65] width 251 height 25
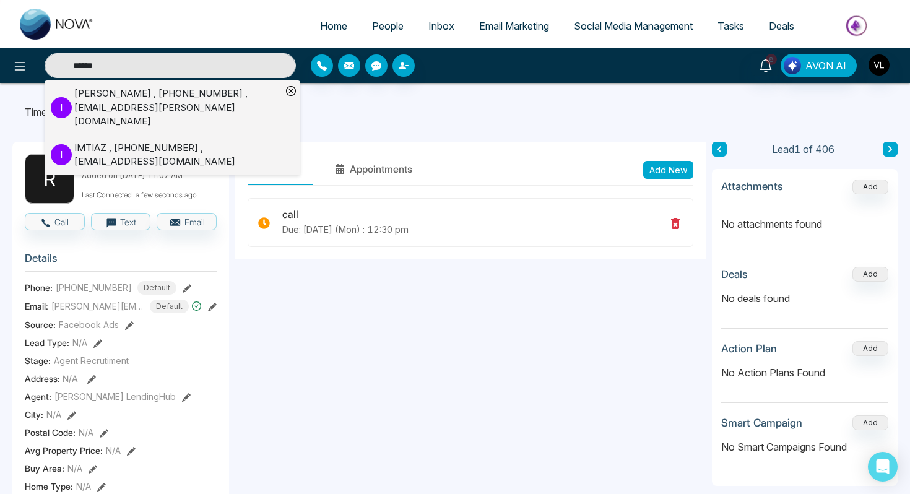
type input "******"
click at [63, 102] on p "I" at bounding box center [61, 107] width 21 height 21
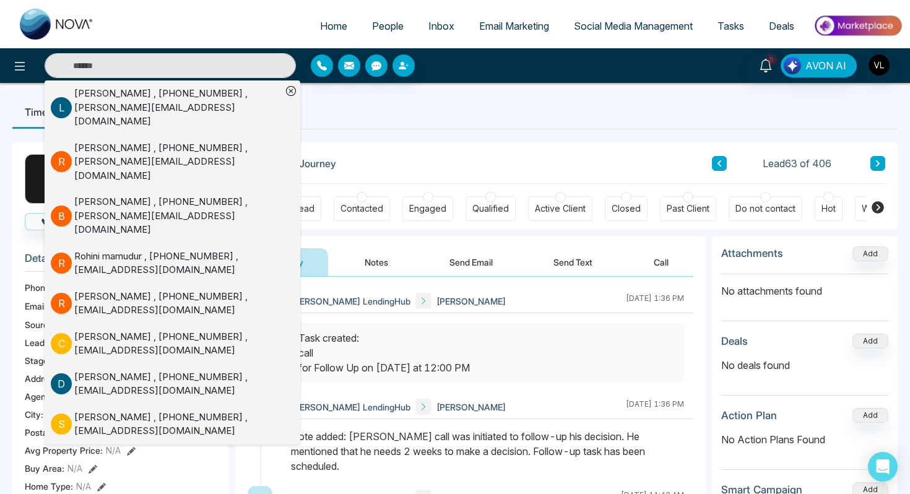
click at [440, 318] on div "[PERSON_NAME] LendingHub [PERSON_NAME] [DATE] 1:36 PM" at bounding box center [488, 342] width 412 height 106
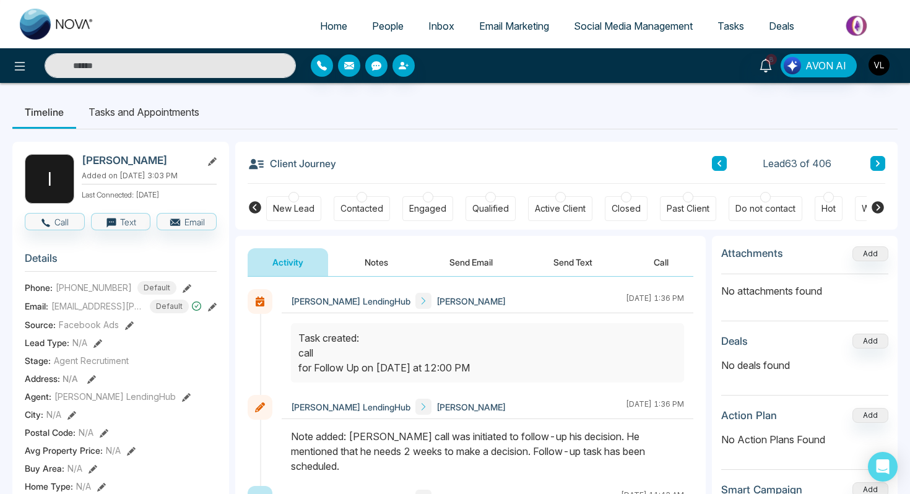
click at [365, 266] on button "Notes" at bounding box center [376, 262] width 73 height 28
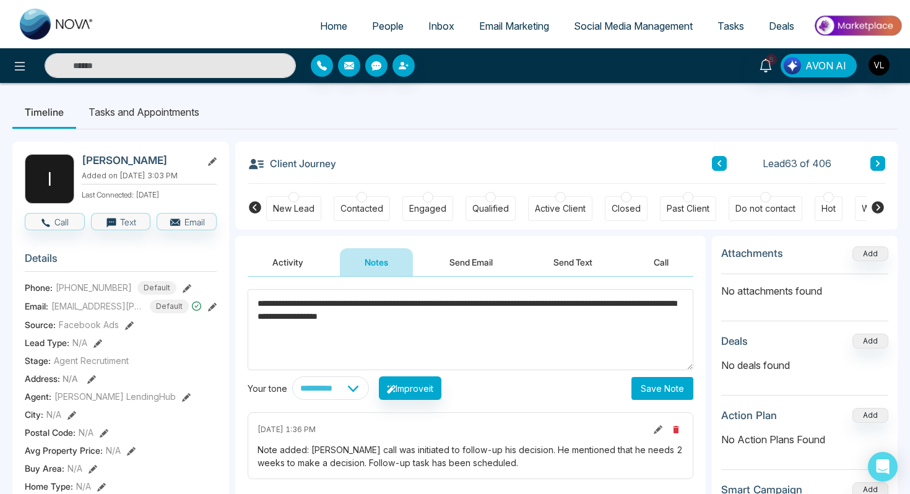
type textarea "**********"
click at [643, 389] on button "Save Note" at bounding box center [663, 388] width 62 height 23
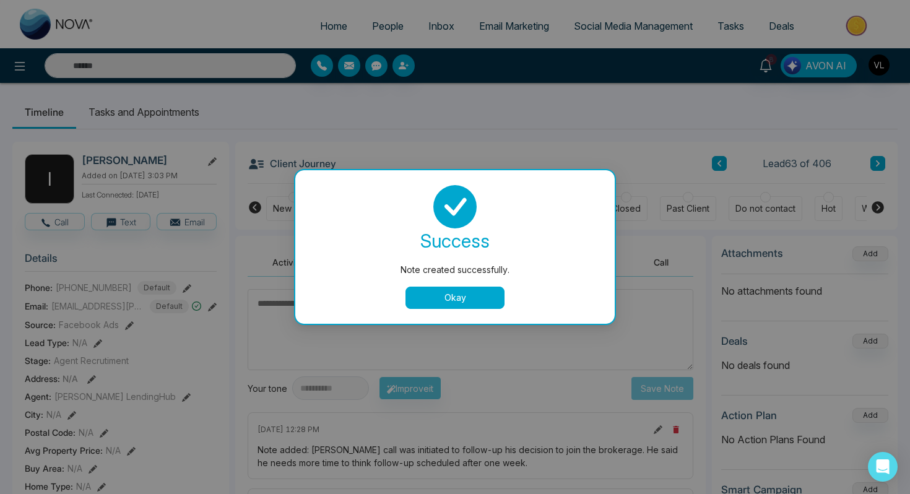
click at [448, 289] on button "Okay" at bounding box center [455, 298] width 99 height 22
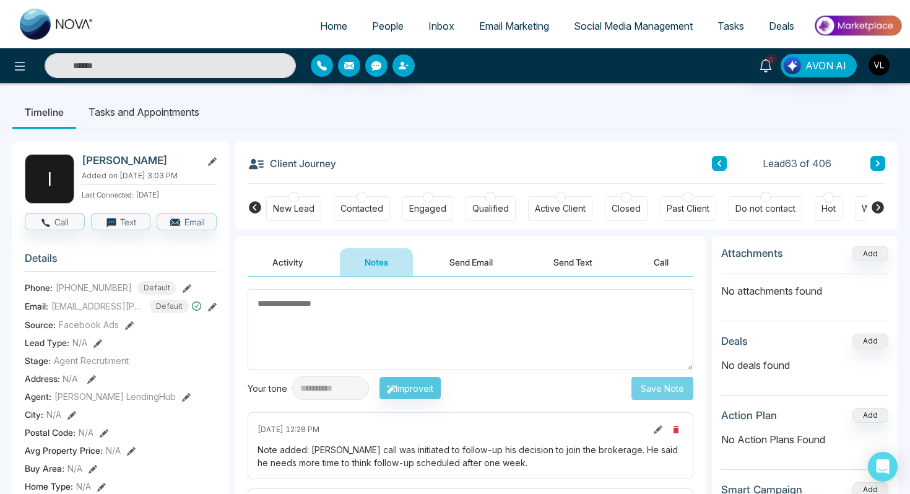
click at [159, 113] on li "Tasks and Appointments" at bounding box center [144, 111] width 136 height 33
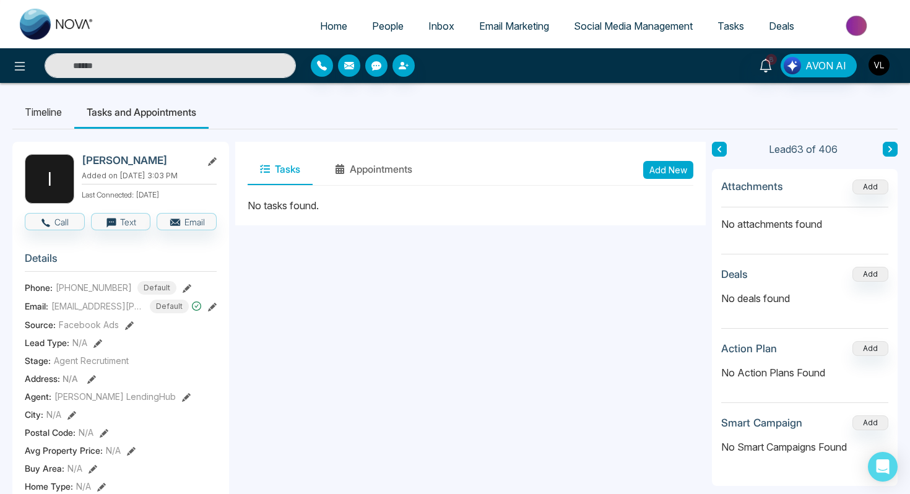
click at [673, 170] on button "Add New" at bounding box center [668, 170] width 50 height 18
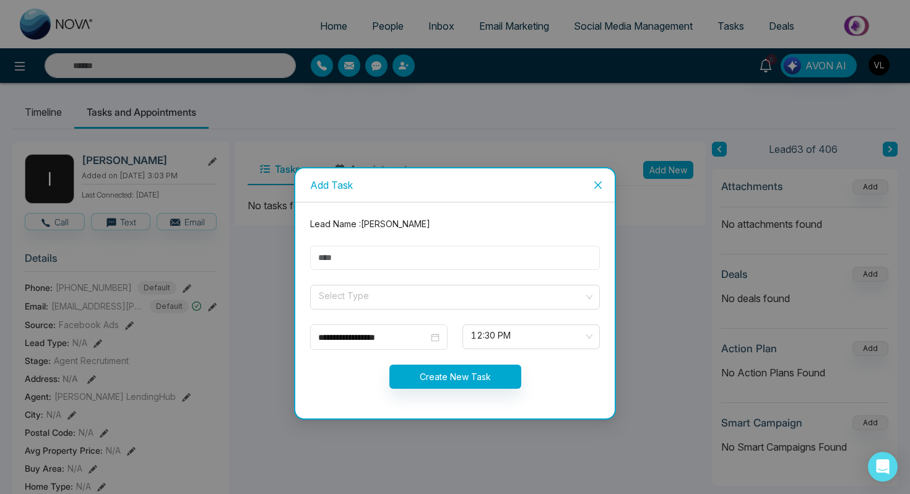
click at [367, 249] on input "text" at bounding box center [455, 258] width 290 height 24
type input "****"
click at [383, 289] on input "search" at bounding box center [451, 294] width 266 height 19
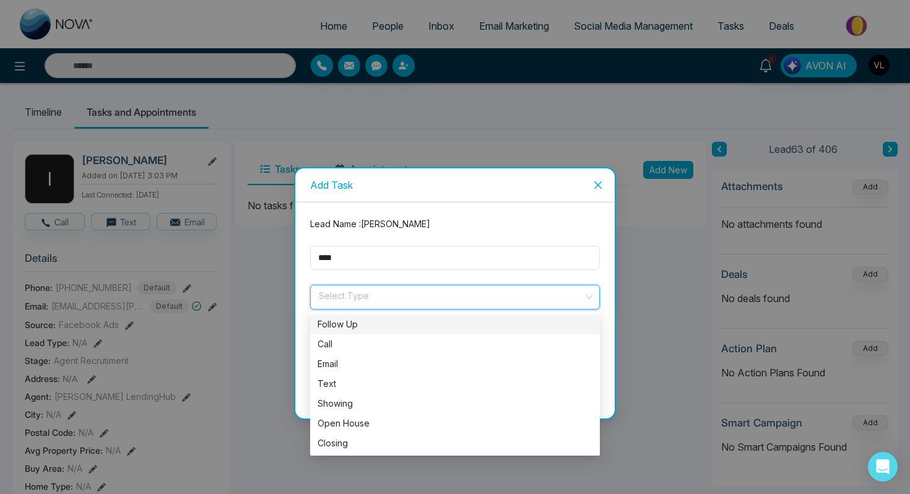
click at [364, 326] on div "Follow Up" at bounding box center [455, 325] width 275 height 14
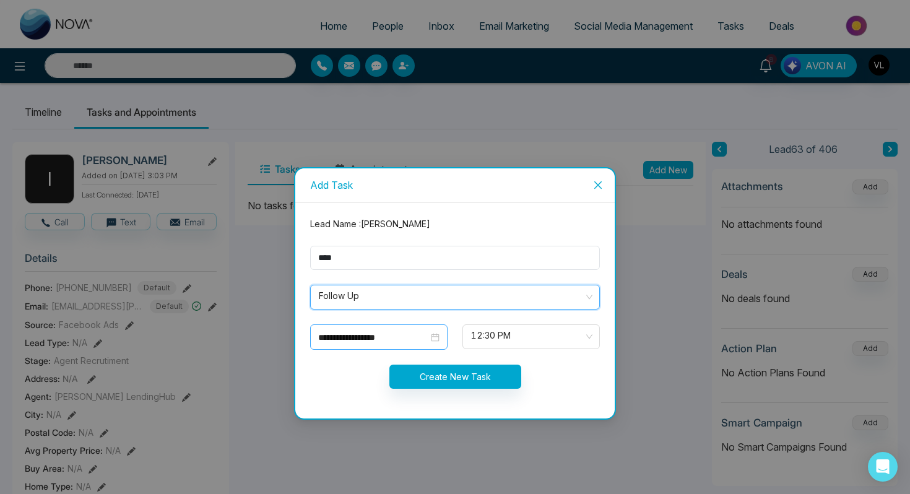
click at [424, 344] on div "**********" at bounding box center [378, 336] width 137 height 25
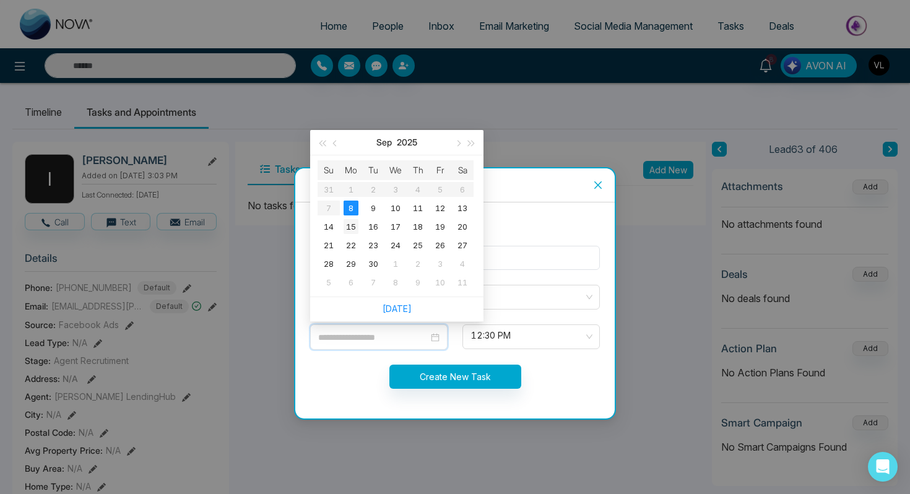
type input "**********"
click at [349, 225] on div "15" at bounding box center [351, 226] width 15 height 15
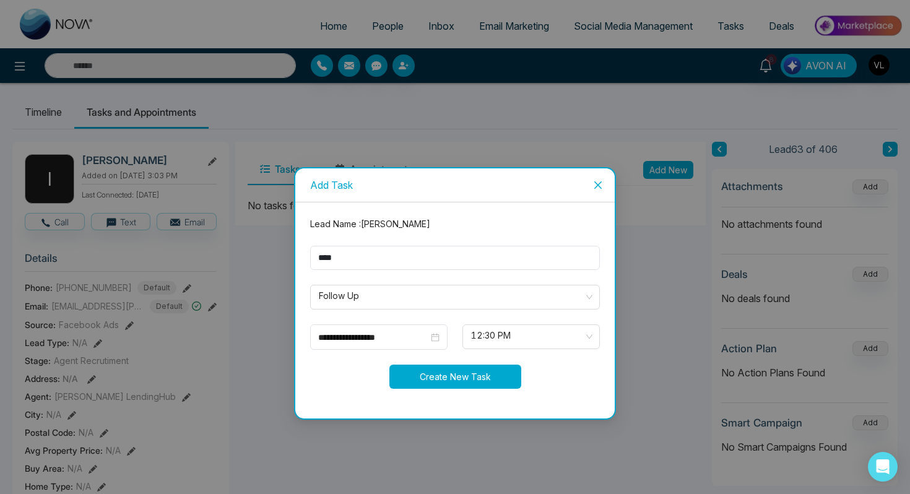
click at [466, 376] on button "Create New Task" at bounding box center [456, 377] width 132 height 24
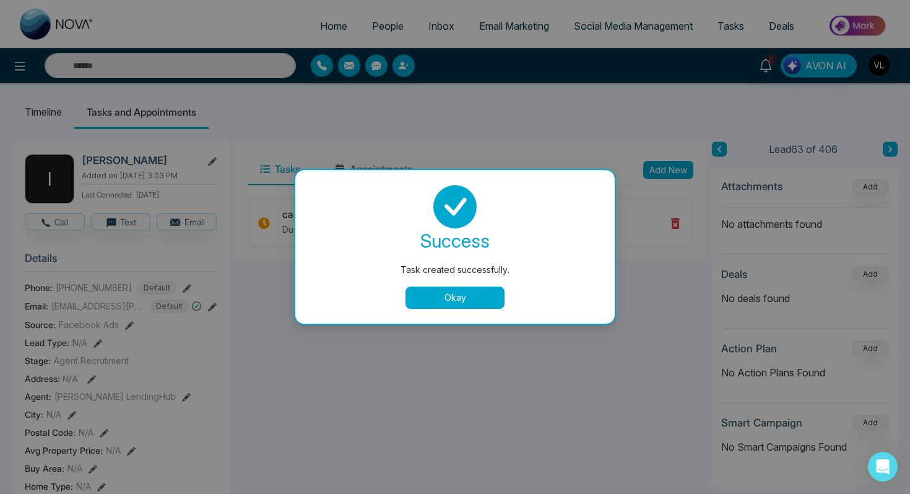
click at [457, 296] on button "Okay" at bounding box center [455, 298] width 99 height 22
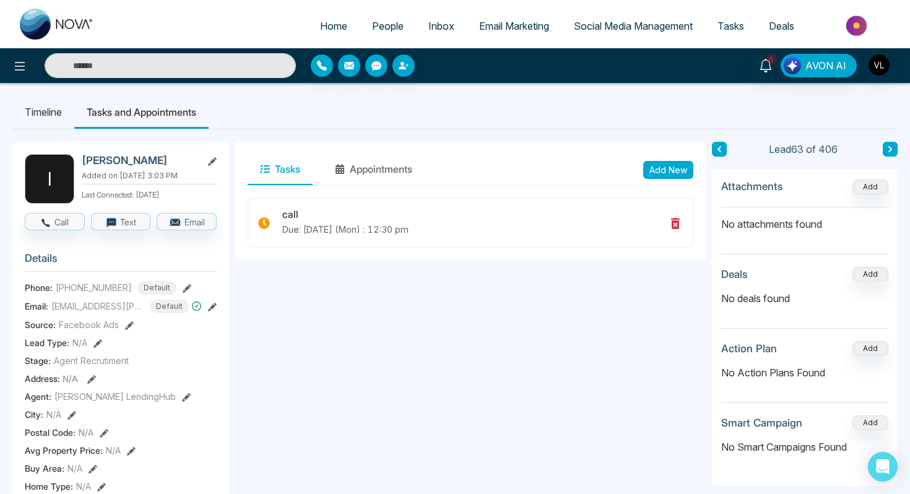
click at [387, 14] on link "People" at bounding box center [388, 26] width 56 height 24
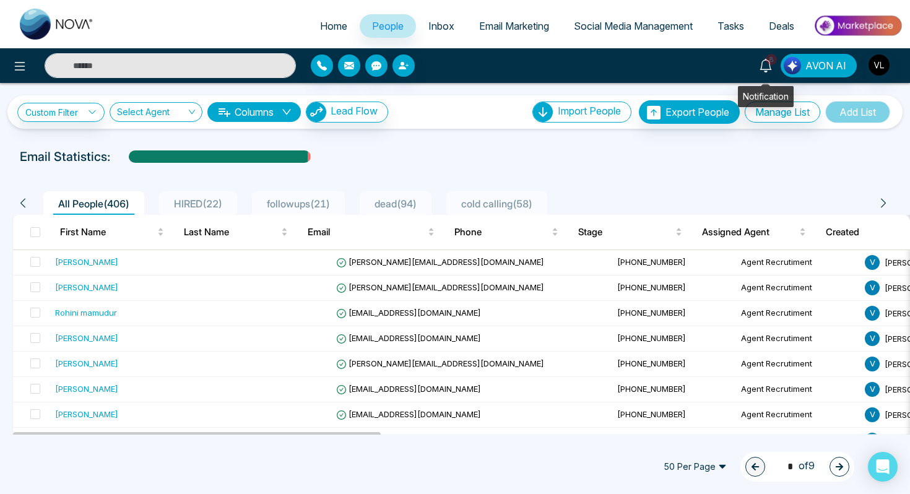
click at [767, 68] on icon at bounding box center [766, 66] width 14 height 14
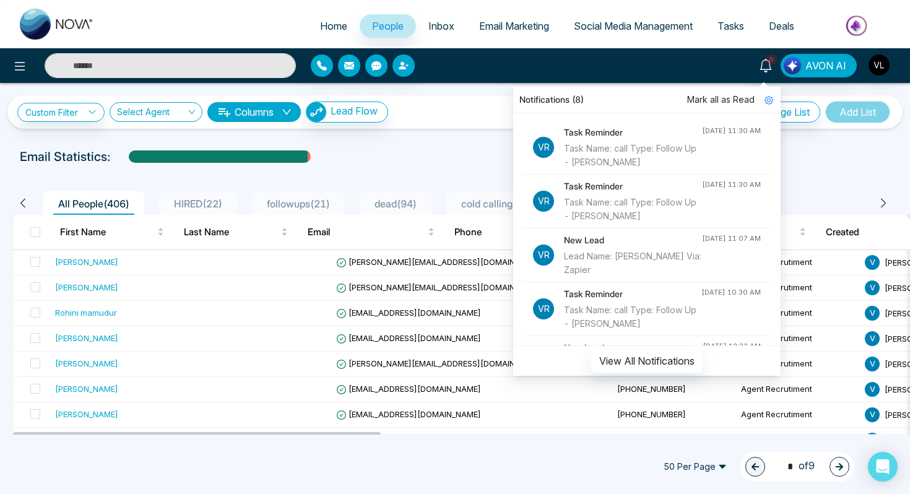
click at [179, 70] on input "text" at bounding box center [170, 65] width 251 height 25
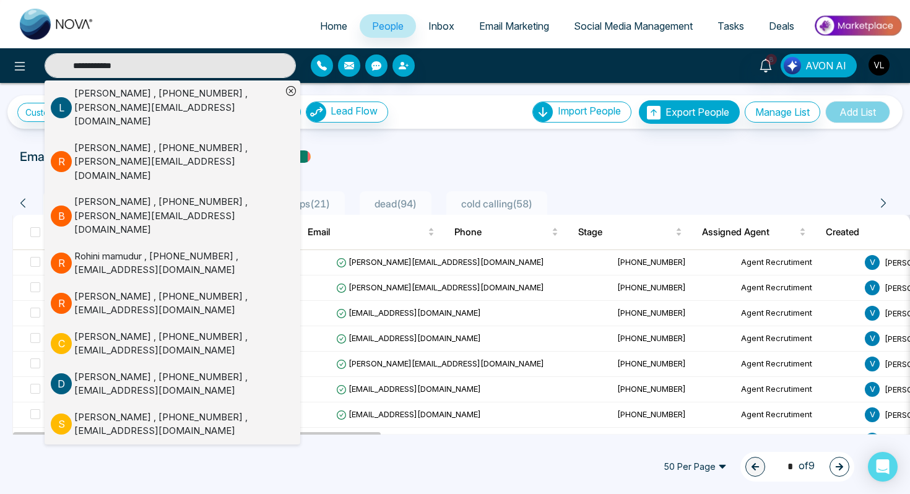
type input "**********"
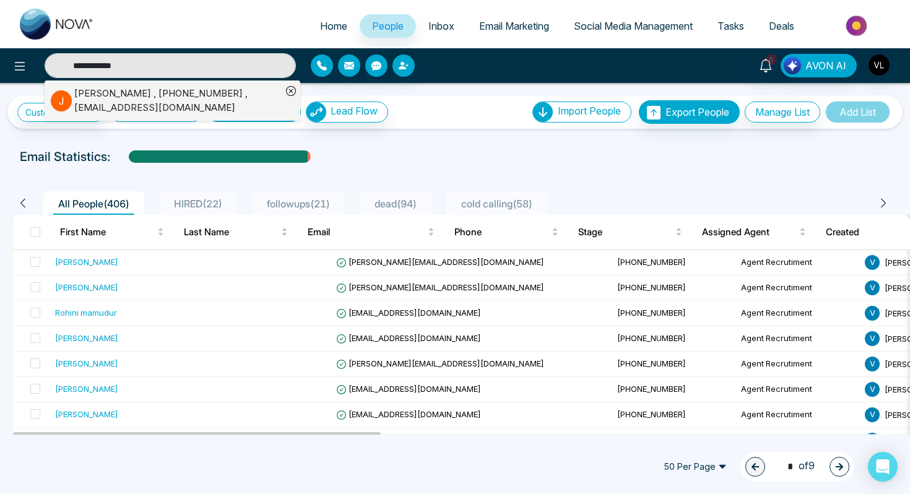
click at [74, 98] on div "J" at bounding box center [63, 100] width 24 height 21
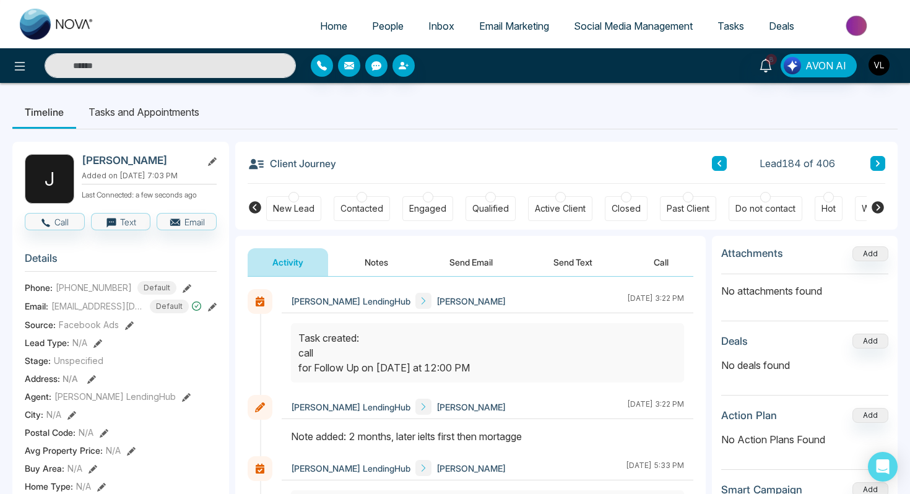
click at [74, 98] on li "Timeline" at bounding box center [44, 111] width 64 height 33
click at [129, 32] on ul "Home People Inbox Email Marketing Social Media Management Tasks Deals" at bounding box center [505, 27] width 796 height 34
click at [113, 70] on input "text" at bounding box center [170, 65] width 251 height 25
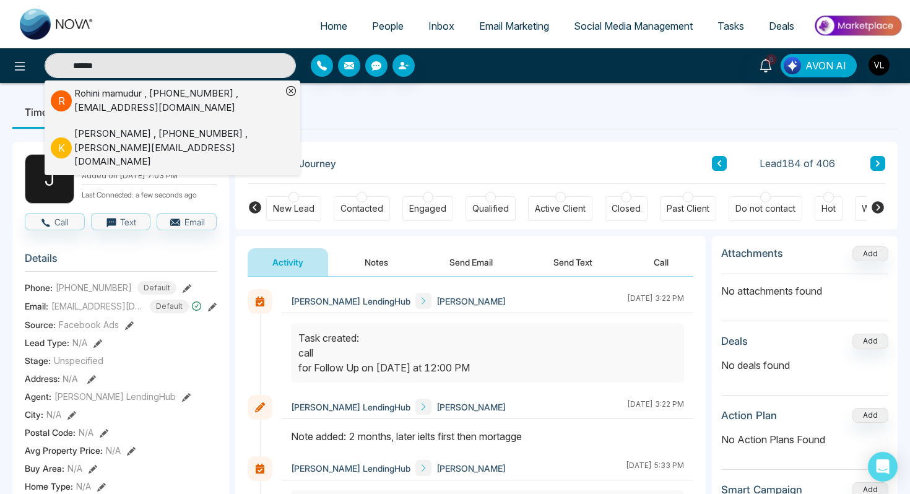
type input "******"
click at [99, 95] on div "Rohini mamudur , [PHONE_NUMBER] , [EMAIL_ADDRESS][DOMAIN_NAME]" at bounding box center [177, 101] width 207 height 28
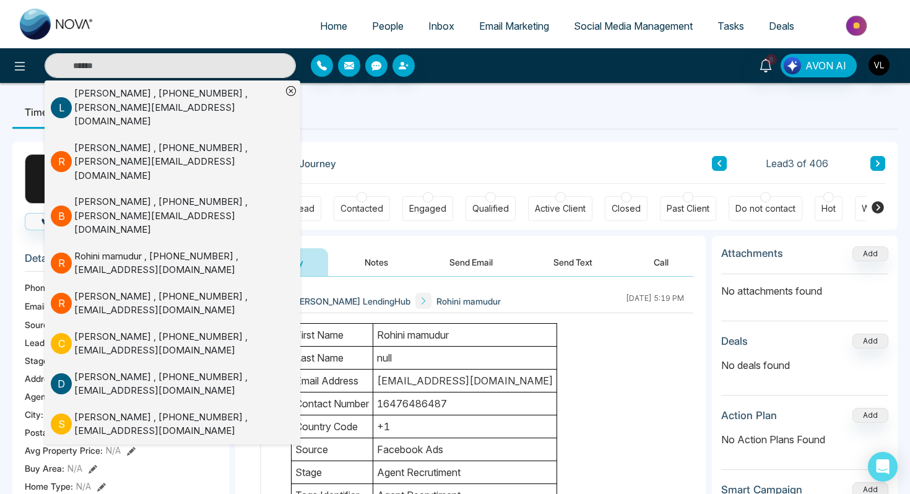
click at [437, 331] on td "Rohini mamudur" at bounding box center [465, 335] width 184 height 23
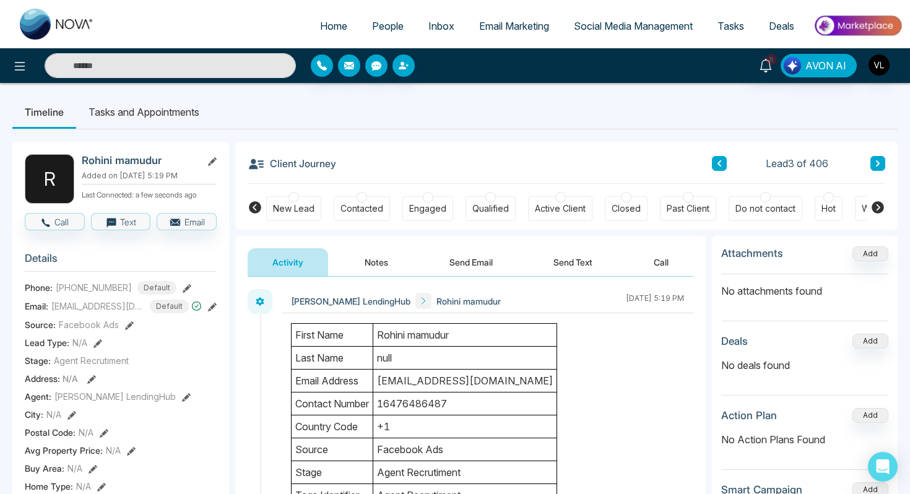
click at [370, 264] on button "Notes" at bounding box center [376, 262] width 73 height 28
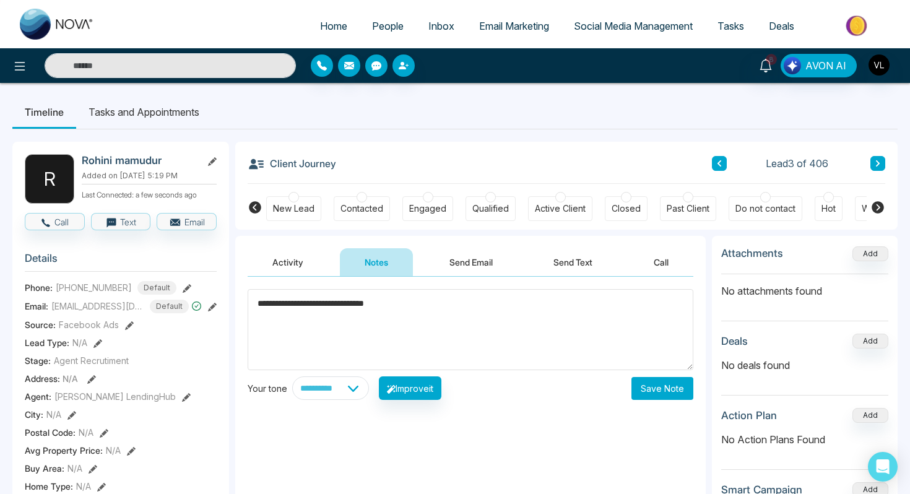
type textarea "**********"
click at [659, 389] on button "Save Note" at bounding box center [663, 388] width 62 height 23
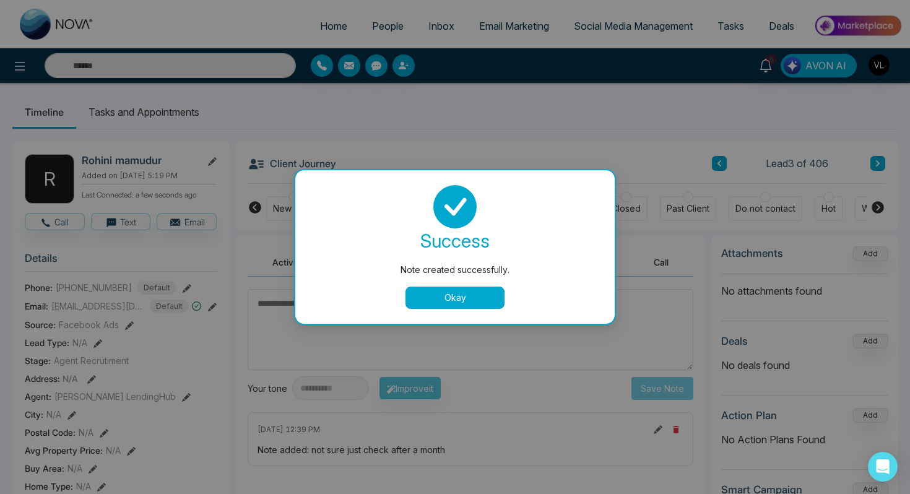
click at [148, 109] on div "Note created successfully. success Note created successfully. Okay" at bounding box center [455, 247] width 910 height 494
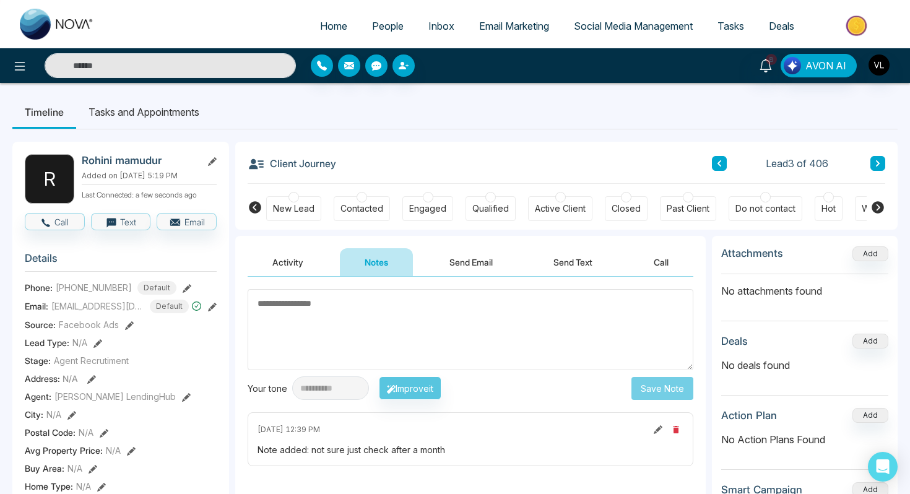
click at [149, 100] on li "Tasks and Appointments" at bounding box center [144, 111] width 136 height 33
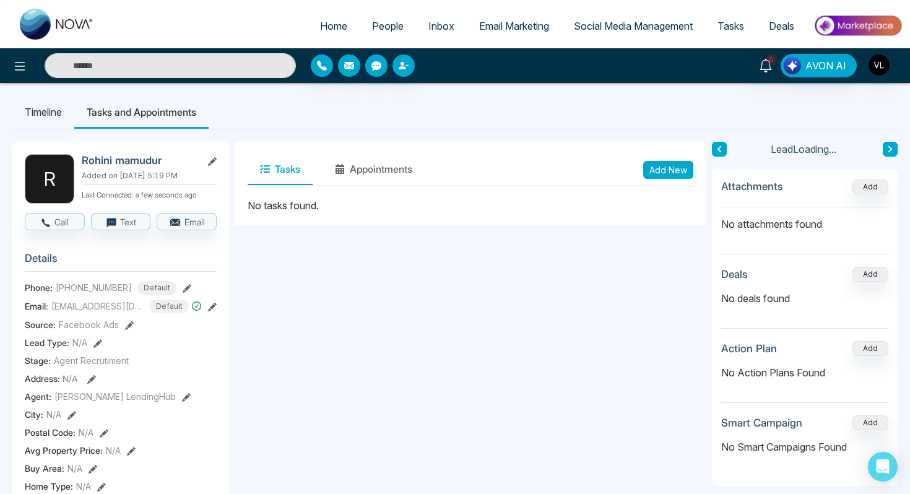
click at [658, 171] on button "Add New" at bounding box center [668, 170] width 50 height 18
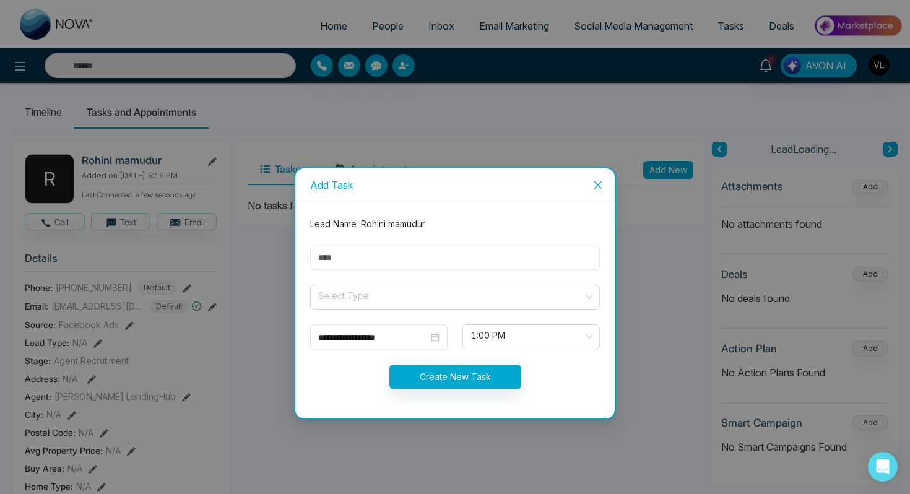
click at [399, 255] on input "text" at bounding box center [455, 258] width 290 height 24
type input "****"
click at [354, 308] on span at bounding box center [451, 297] width 266 height 24
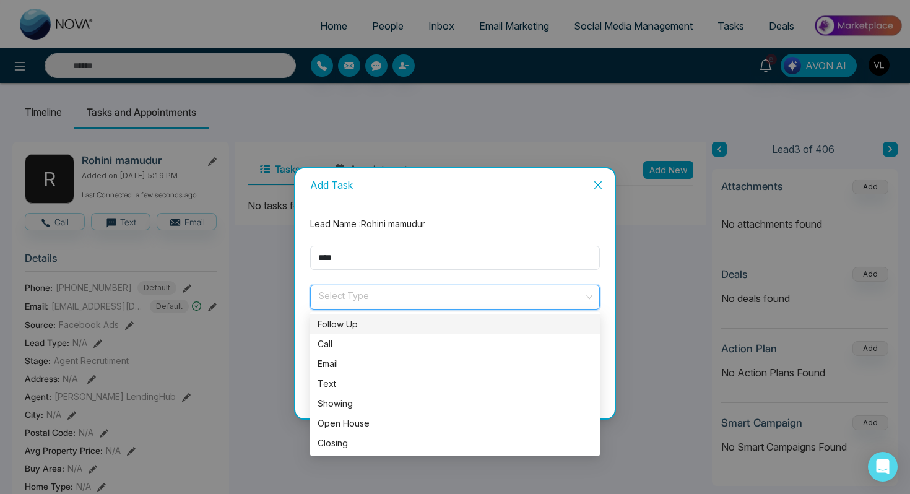
click at [339, 326] on div "Follow Up" at bounding box center [455, 325] width 275 height 14
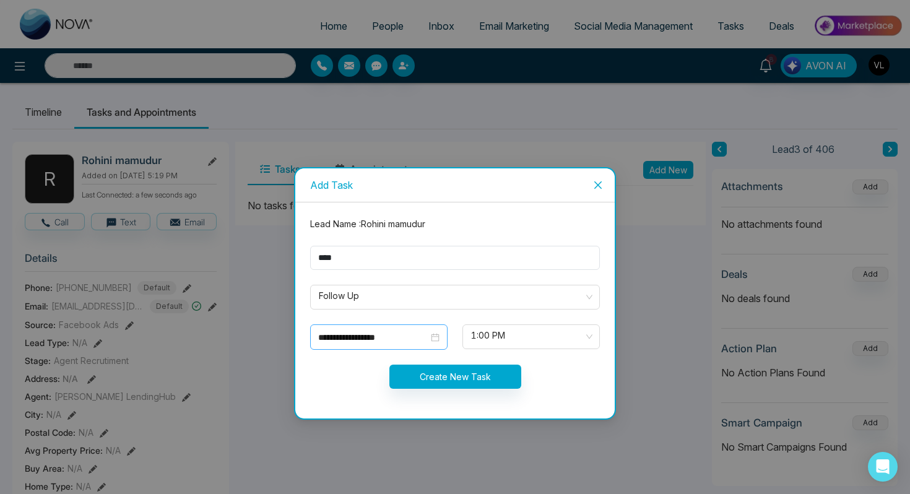
click at [437, 329] on div "**********" at bounding box center [378, 336] width 137 height 25
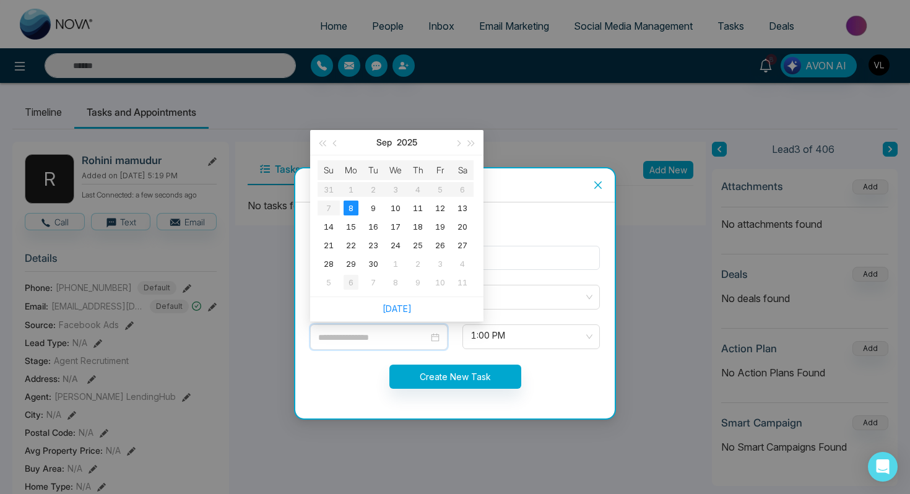
type input "**********"
click at [354, 281] on div "6" at bounding box center [351, 282] width 15 height 15
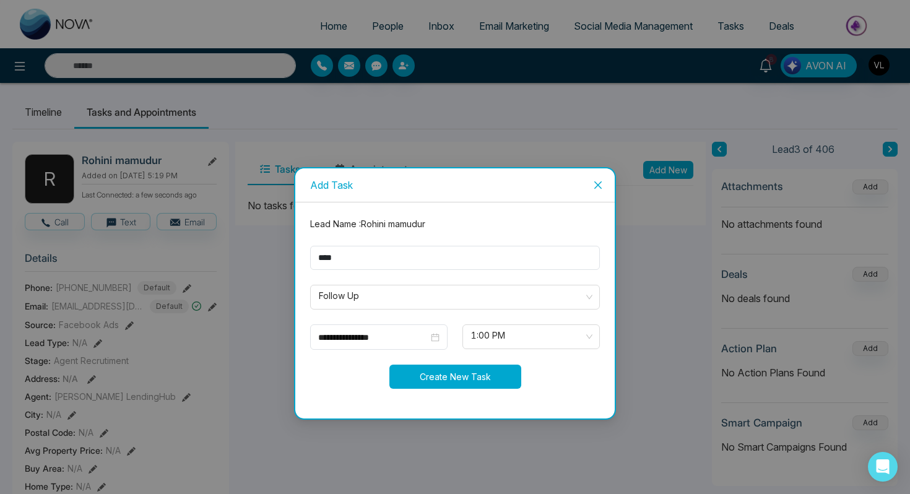
click at [435, 380] on button "Create New Task" at bounding box center [456, 377] width 132 height 24
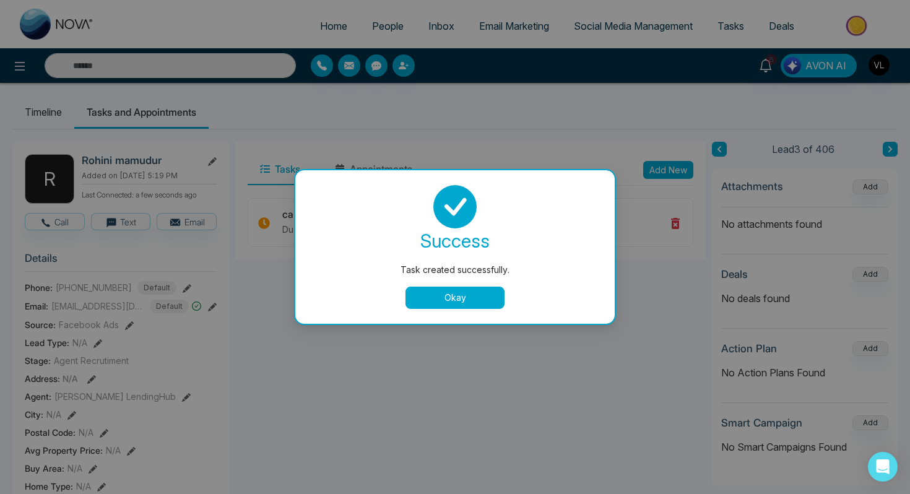
click at [450, 298] on button "Okay" at bounding box center [455, 298] width 99 height 22
